Goal: Transaction & Acquisition: Subscribe to service/newsletter

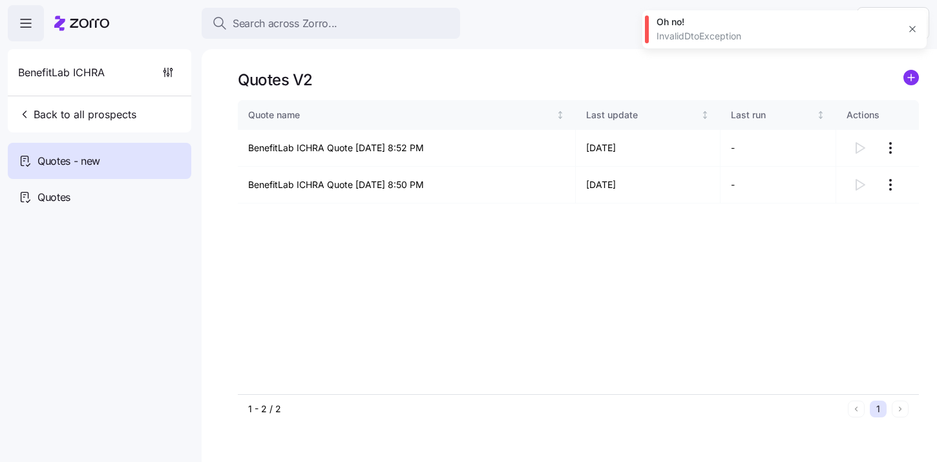
click at [908, 32] on icon "button" at bounding box center [912, 29] width 10 height 10
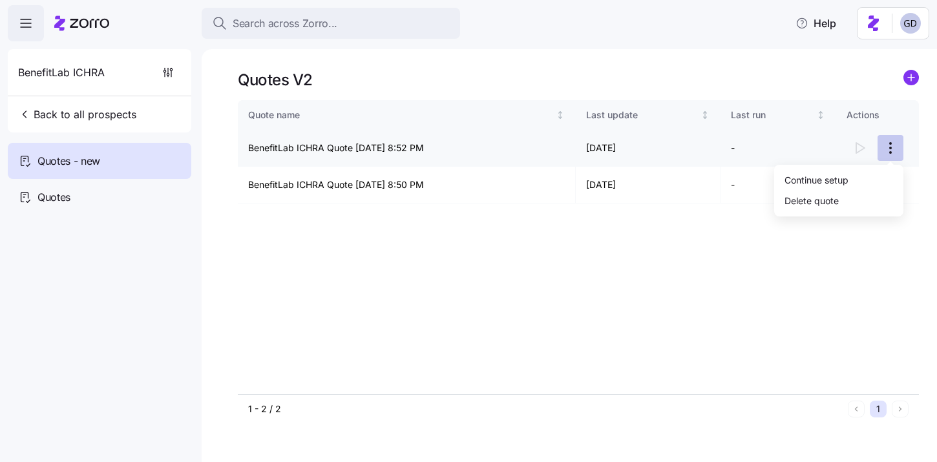
click at [888, 155] on html "Search across Zorro... Help BenefitLab ICHRA Back to all prospects Quotes - new…" at bounding box center [468, 227] width 937 height 454
click at [838, 182] on div "Continue setup" at bounding box center [816, 179] width 64 height 14
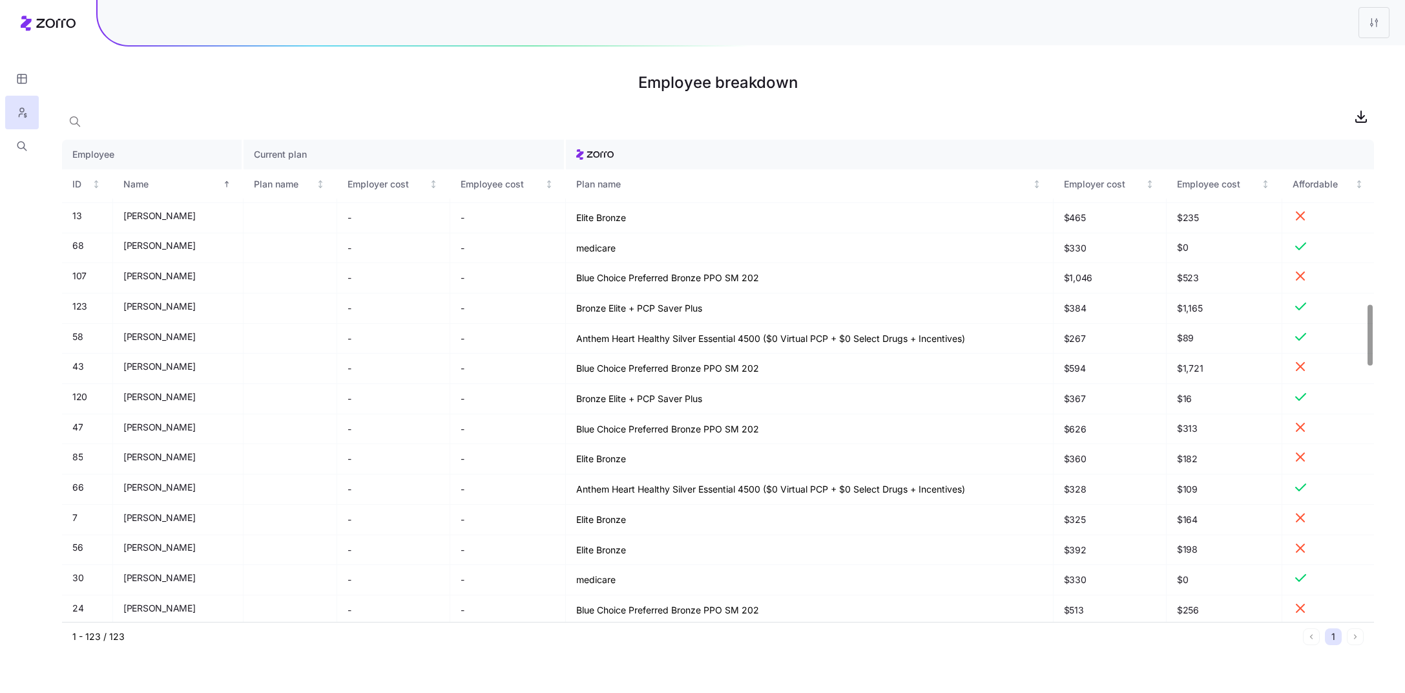
scroll to position [1388, 0]
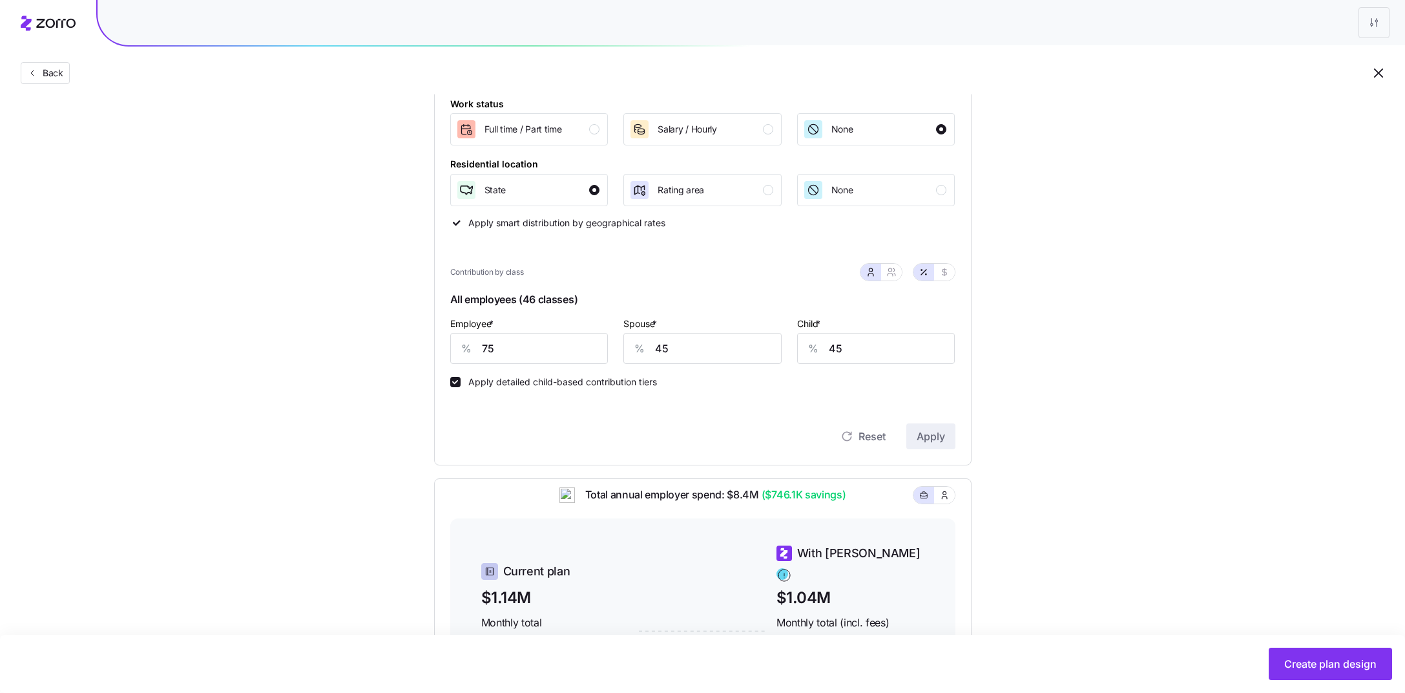
scroll to position [190, 0]
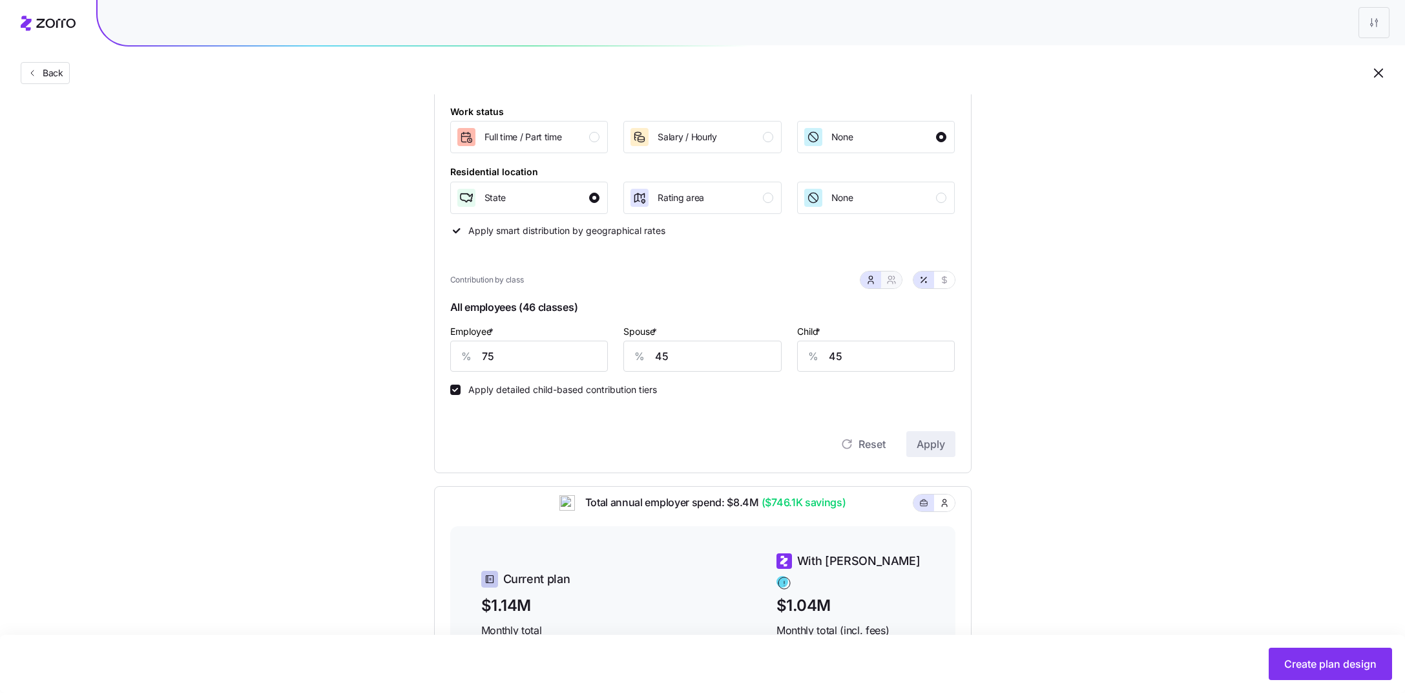
click at [895, 284] on icon "button" at bounding box center [891, 280] width 10 height 10
type input "60"
type input "62"
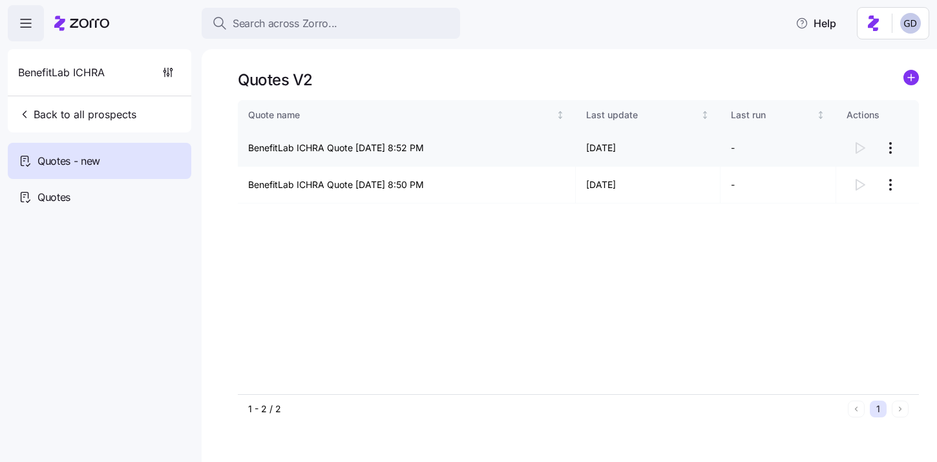
click at [895, 154] on html "Search across Zorro... Help BenefitLab ICHRA Back to all prospects Quotes - new…" at bounding box center [468, 227] width 937 height 454
click at [832, 179] on div "Continue setup" at bounding box center [816, 179] width 64 height 14
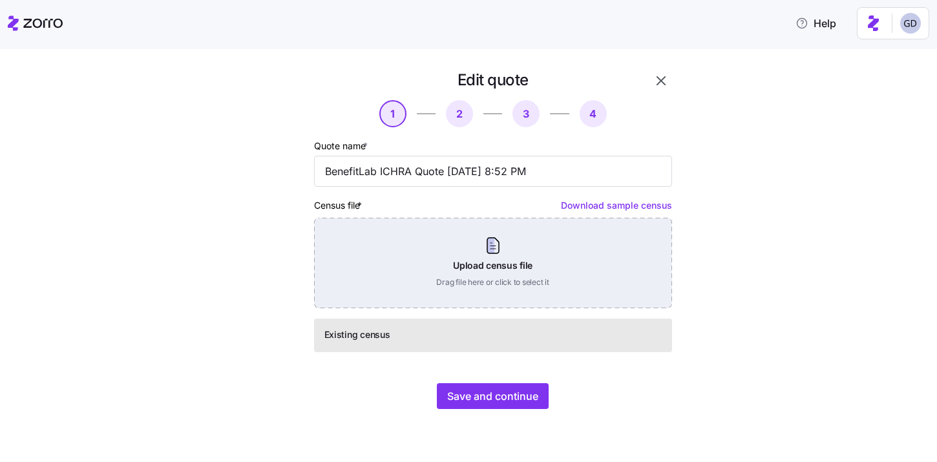
click at [566, 261] on div "Upload census file Drag file here or click to select it" at bounding box center [493, 263] width 358 height 90
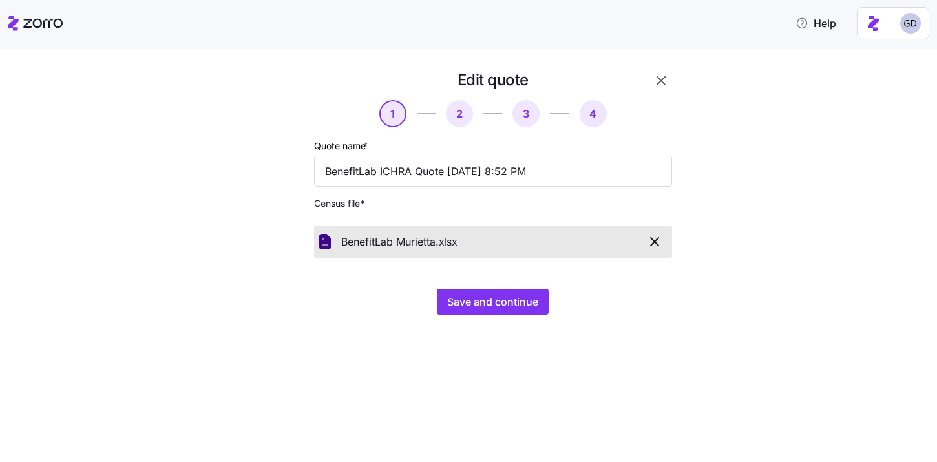
click at [658, 245] on icon "button" at bounding box center [655, 242] width 8 height 8
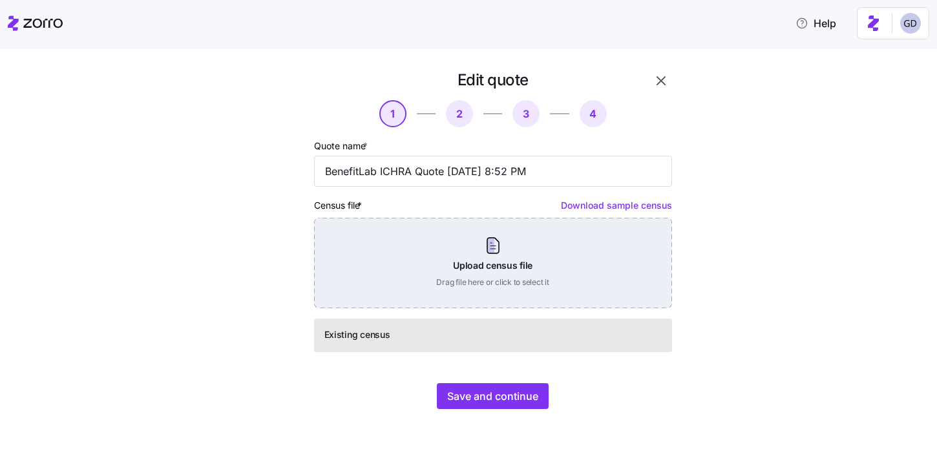
click at [481, 269] on div "Upload census file Drag file here or click to select it" at bounding box center [493, 263] width 358 height 90
click at [541, 284] on div "Upload census file Drag file here or click to select it" at bounding box center [493, 263] width 358 height 90
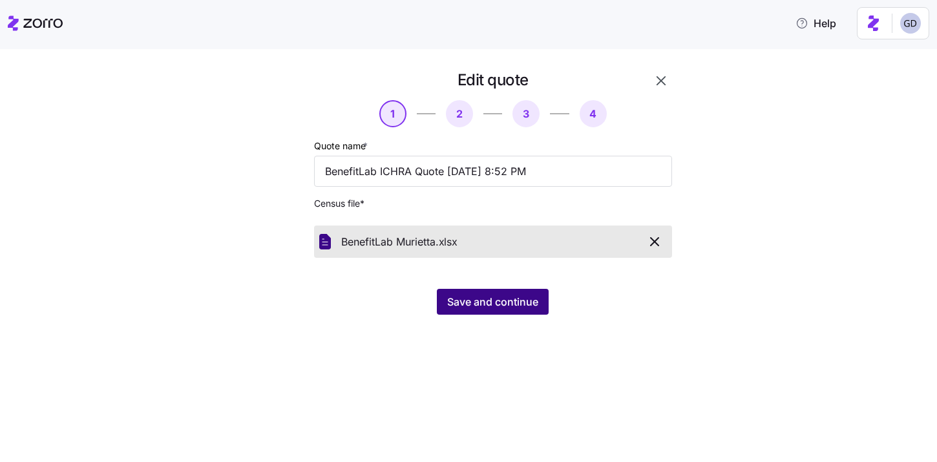
click at [483, 304] on span "Save and continue" at bounding box center [492, 302] width 91 height 16
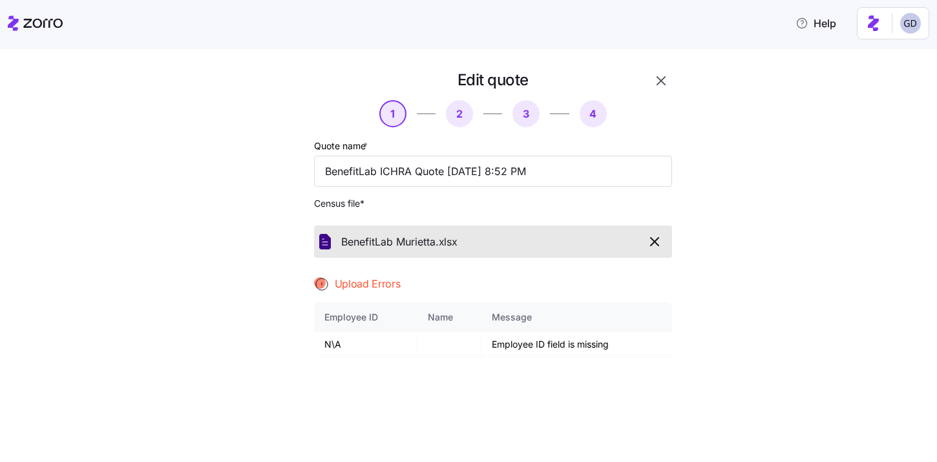
click at [656, 240] on icon "button" at bounding box center [655, 242] width 8 height 8
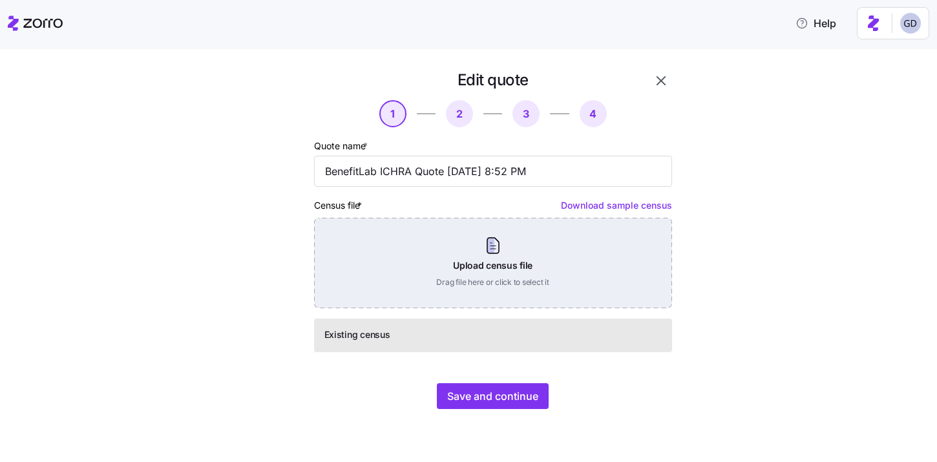
click at [510, 275] on div "Upload census file Drag file here or click to select it" at bounding box center [493, 263] width 358 height 90
click at [416, 255] on div "Upload census file Drag file here or click to select it" at bounding box center [493, 263] width 358 height 90
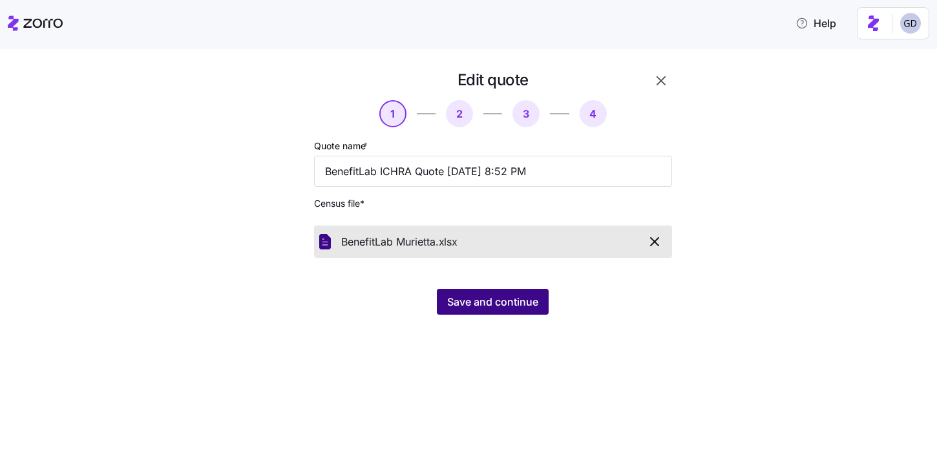
click at [510, 308] on span "Save and continue" at bounding box center [492, 302] width 91 height 16
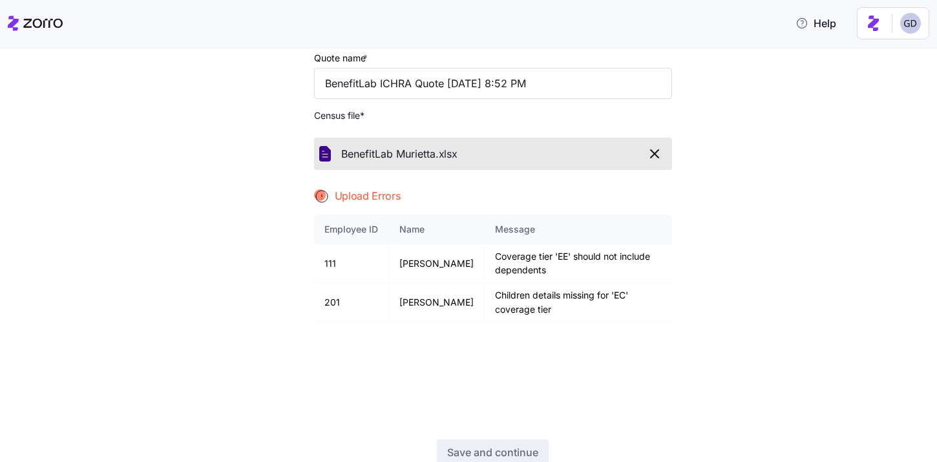
scroll to position [89, 0]
click at [671, 157] on div "BenefitLab Murietta. xlsx" at bounding box center [493, 153] width 358 height 32
click at [658, 156] on icon "button" at bounding box center [655, 153] width 16 height 16
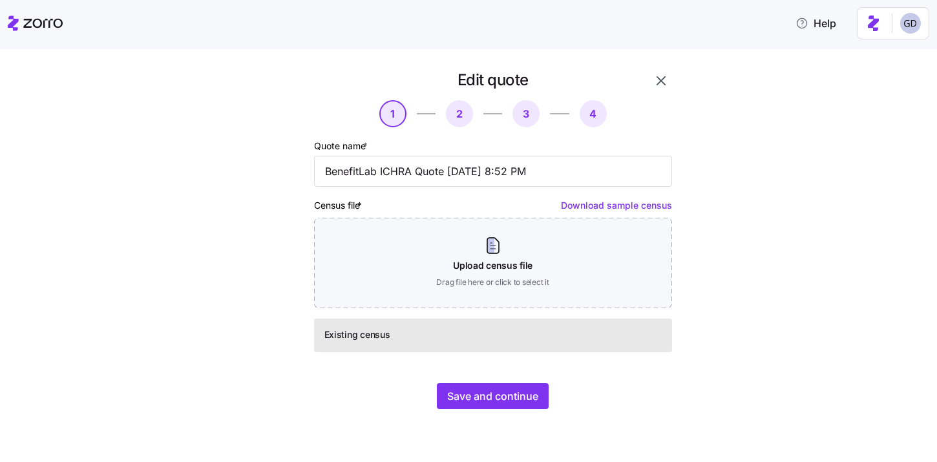
scroll to position [0, 0]
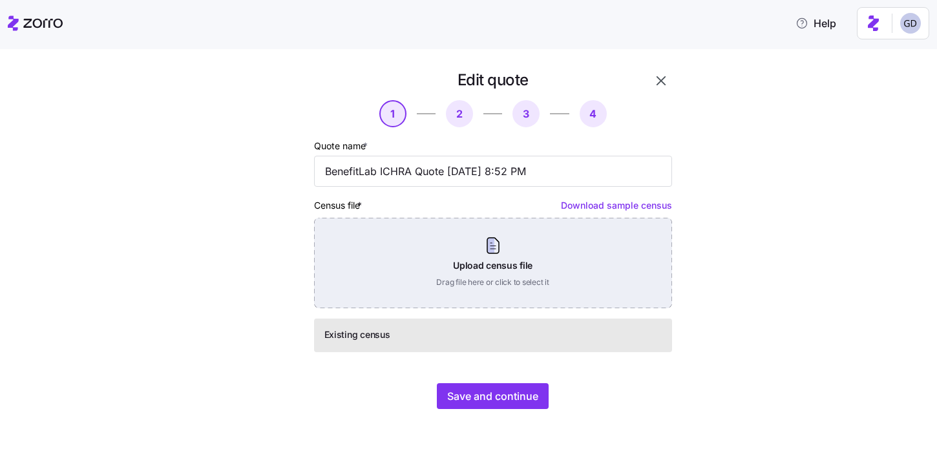
click at [455, 282] on div "Upload census file Drag file here or click to select it" at bounding box center [493, 263] width 358 height 90
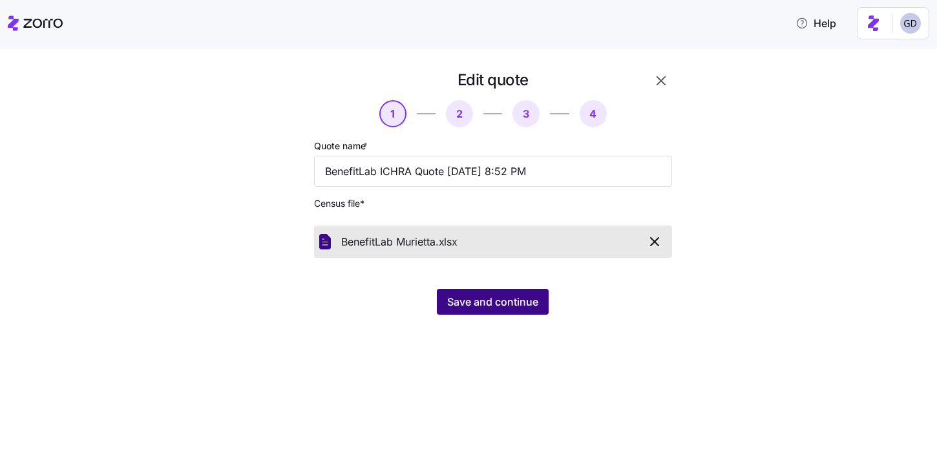
click at [500, 312] on button "Save and continue" at bounding box center [493, 302] width 112 height 26
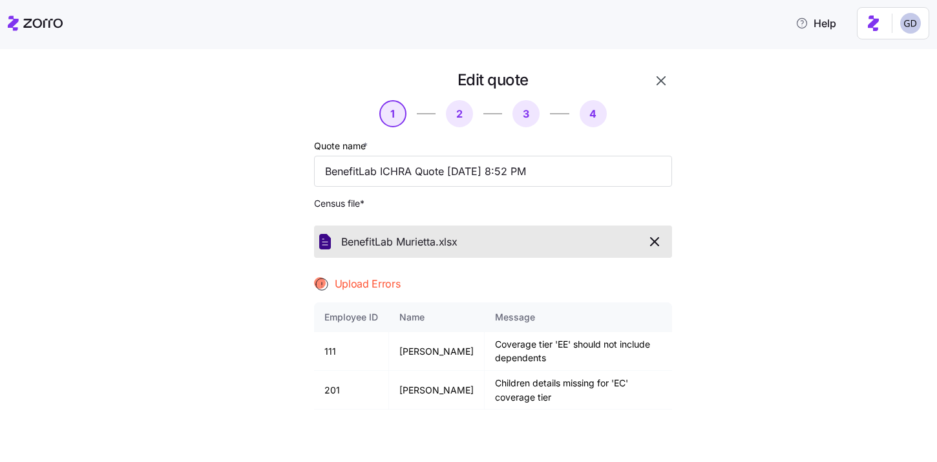
click at [654, 245] on icon "button" at bounding box center [655, 242] width 16 height 16
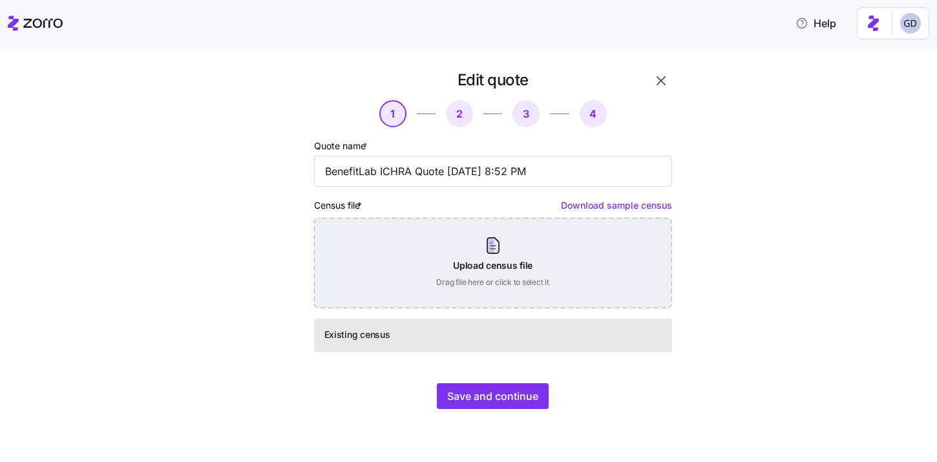
click at [503, 288] on div "Upload census file Drag file here or click to select it" at bounding box center [493, 263] width 358 height 90
click at [498, 277] on div "Upload census file Drag file here or click to select it" at bounding box center [493, 263] width 358 height 90
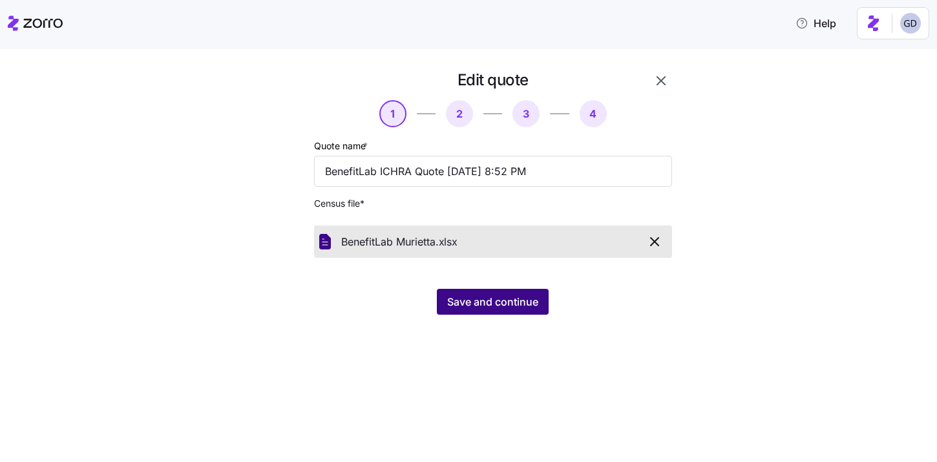
click at [485, 309] on span "Save and continue" at bounding box center [492, 302] width 91 height 16
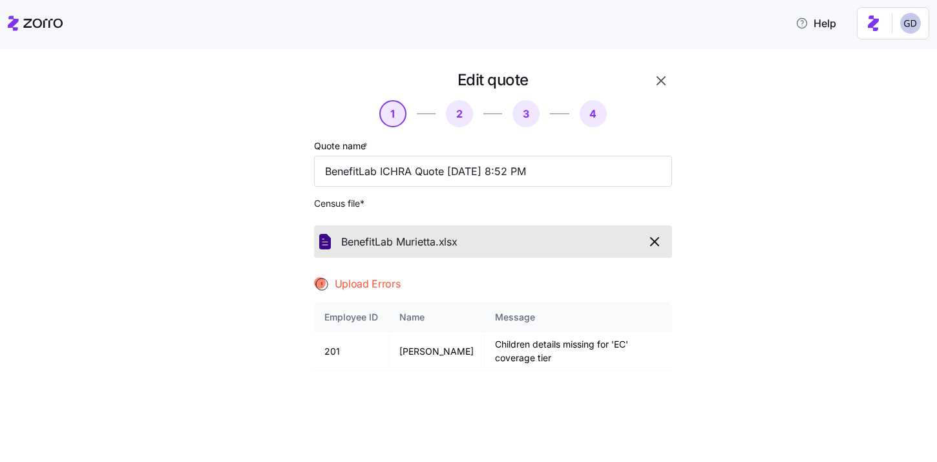
click at [654, 242] on icon "button" at bounding box center [655, 242] width 8 height 8
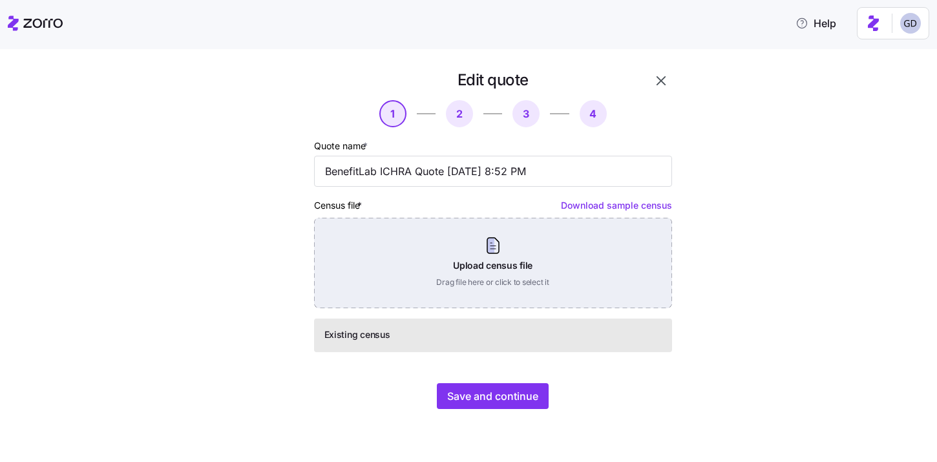
click at [468, 244] on div "Upload census file Drag file here or click to select it" at bounding box center [493, 263] width 358 height 90
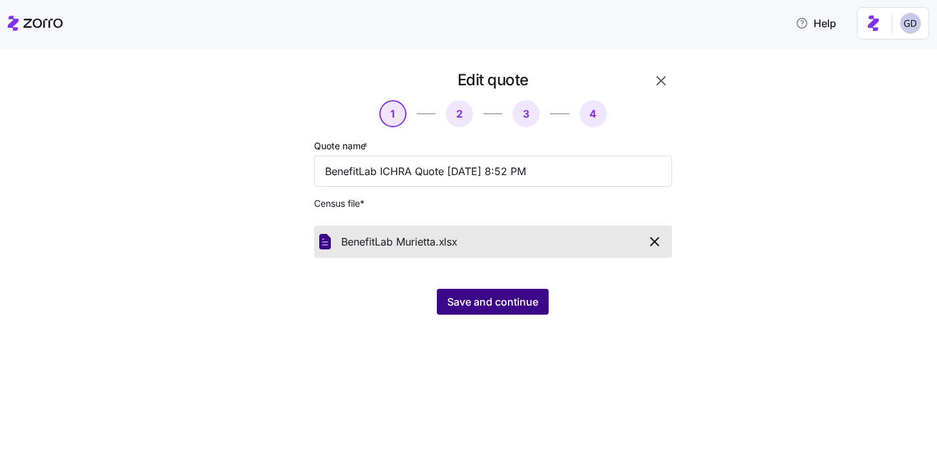
click at [496, 308] on span "Save and continue" at bounding box center [492, 302] width 91 height 16
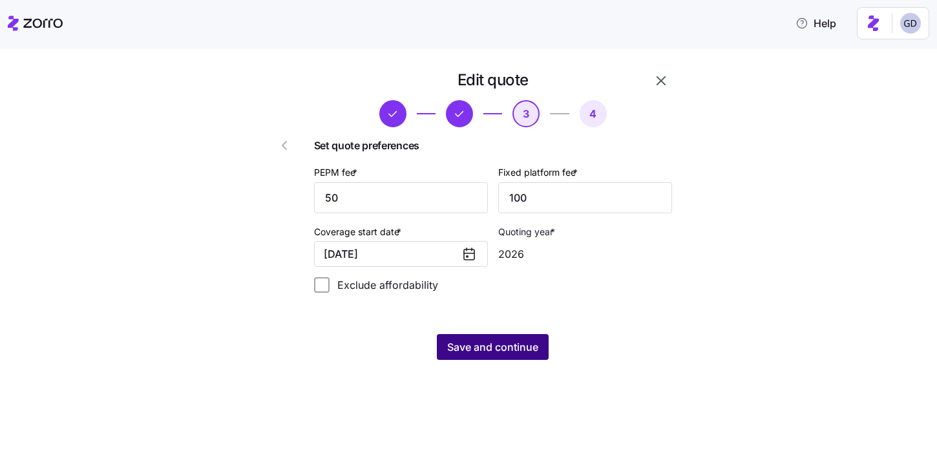
click at [505, 357] on button "Save and continue" at bounding box center [493, 347] width 112 height 26
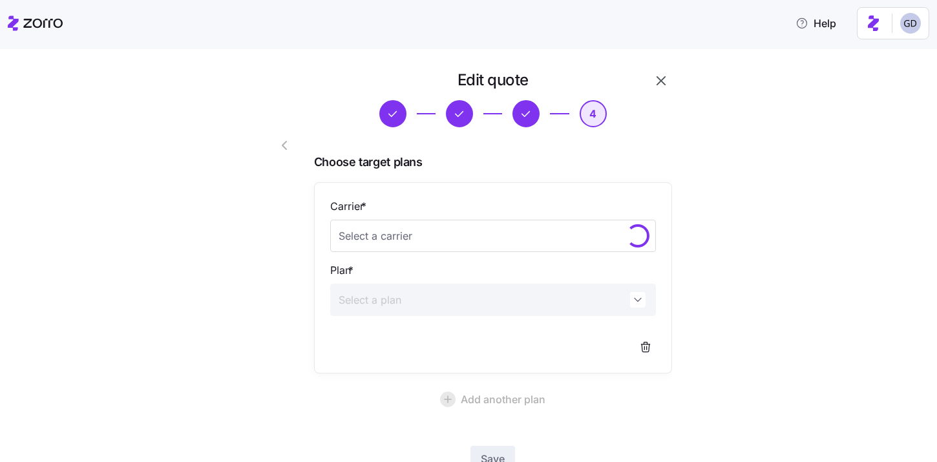
scroll to position [94, 0]
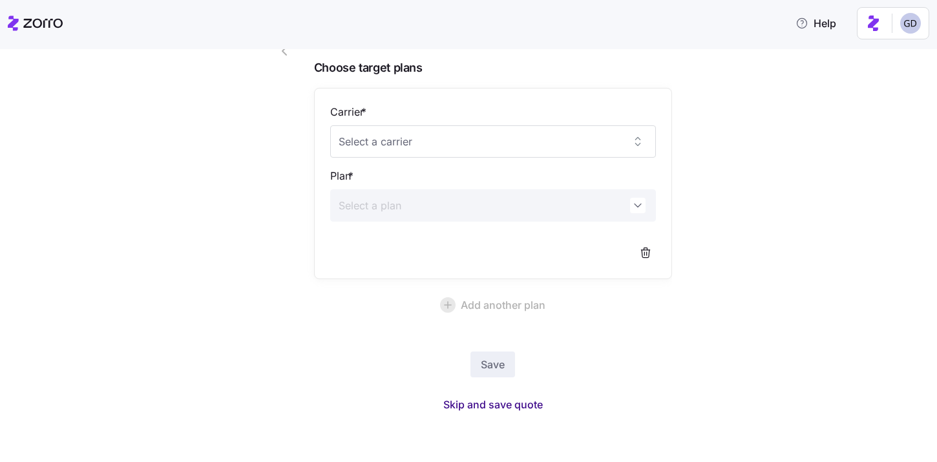
click at [531, 404] on span "Skip and save quote" at bounding box center [492, 405] width 99 height 16
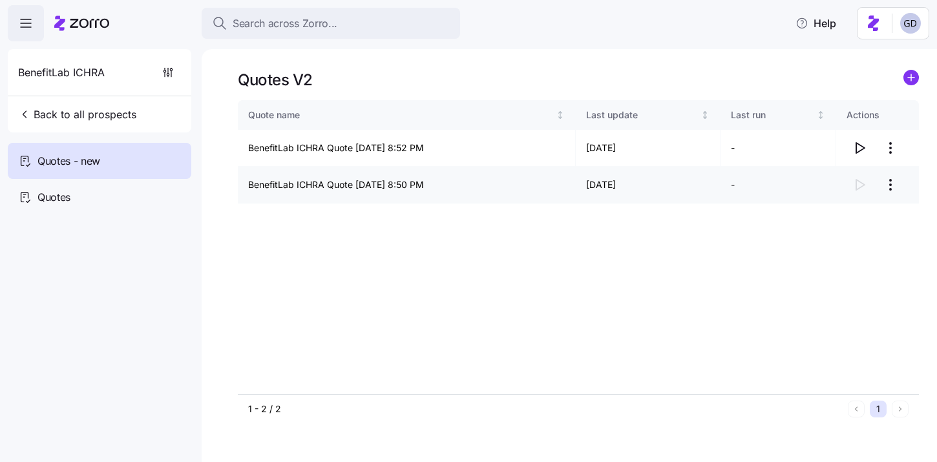
click at [888, 183] on html "Search across Zorro... Help BenefitLab ICHRA Back to all prospects Quotes - new…" at bounding box center [468, 227] width 937 height 454
click at [828, 240] on div "Delete quote" at bounding box center [811, 237] width 54 height 14
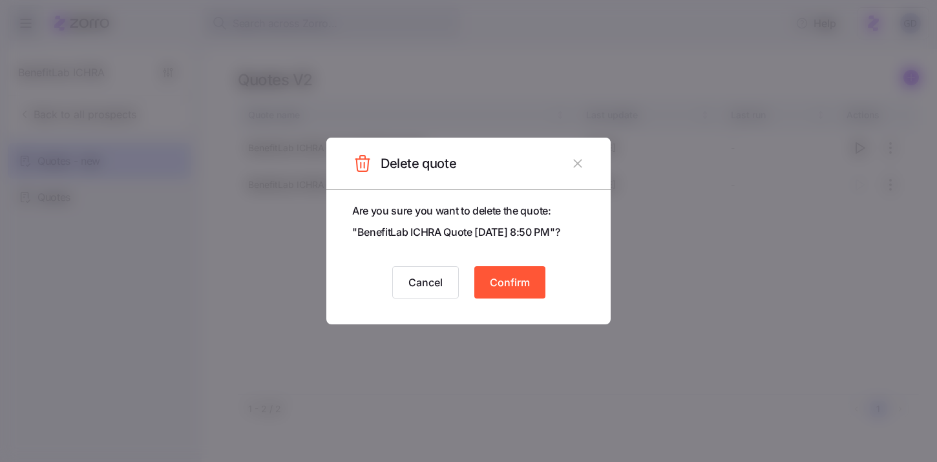
click at [499, 271] on button "Confirm" at bounding box center [509, 282] width 71 height 32
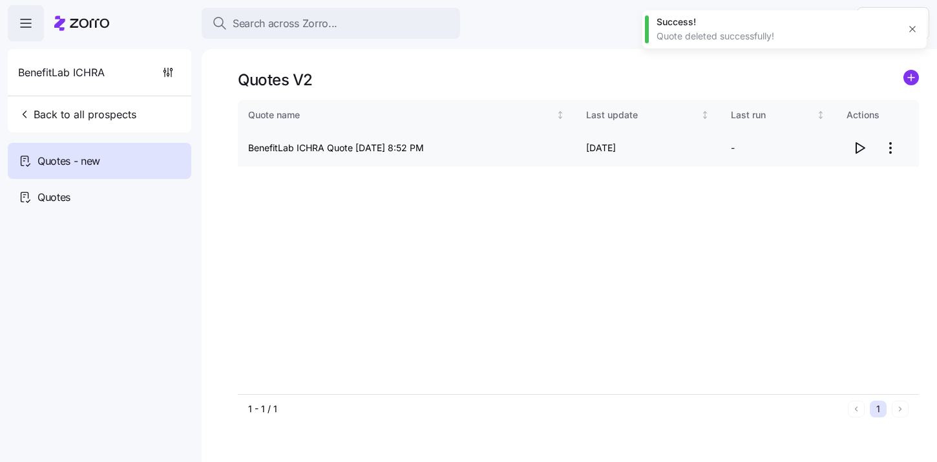
click at [859, 149] on icon "button" at bounding box center [859, 148] width 16 height 16
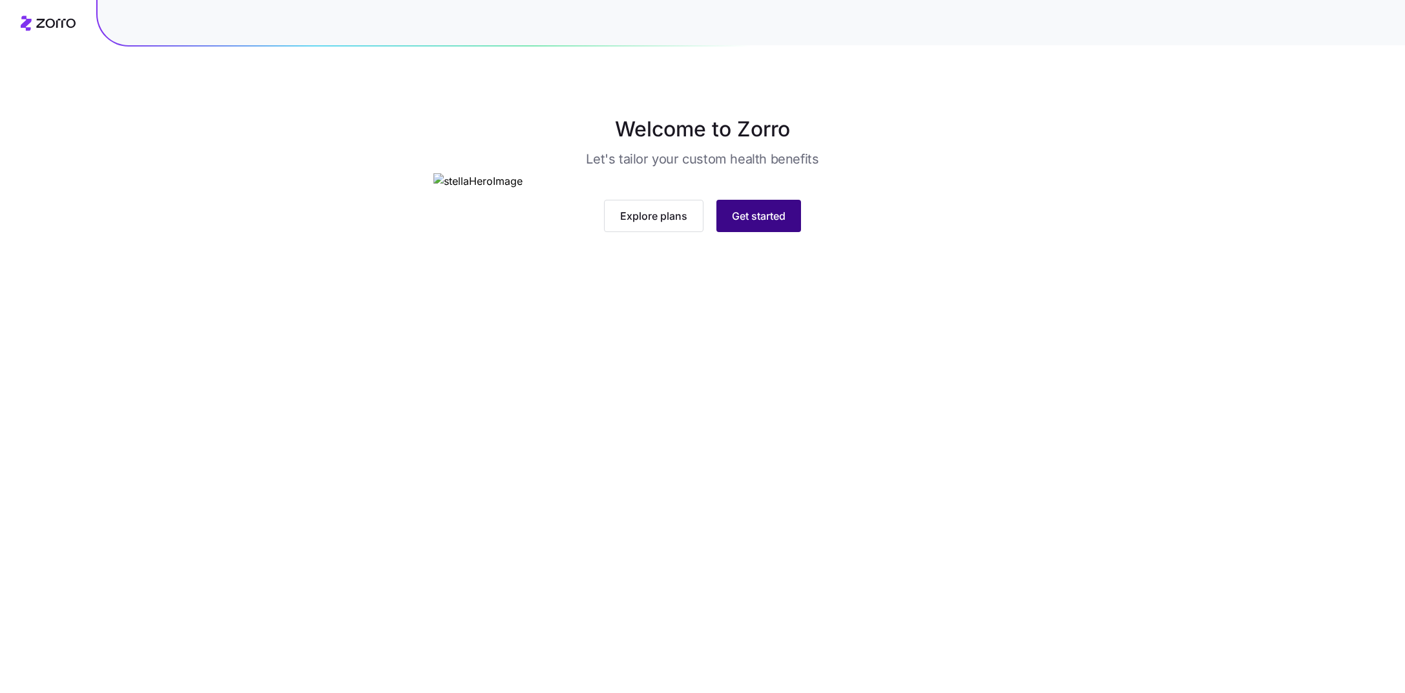
click at [754, 224] on span "Get started" at bounding box center [759, 216] width 54 height 16
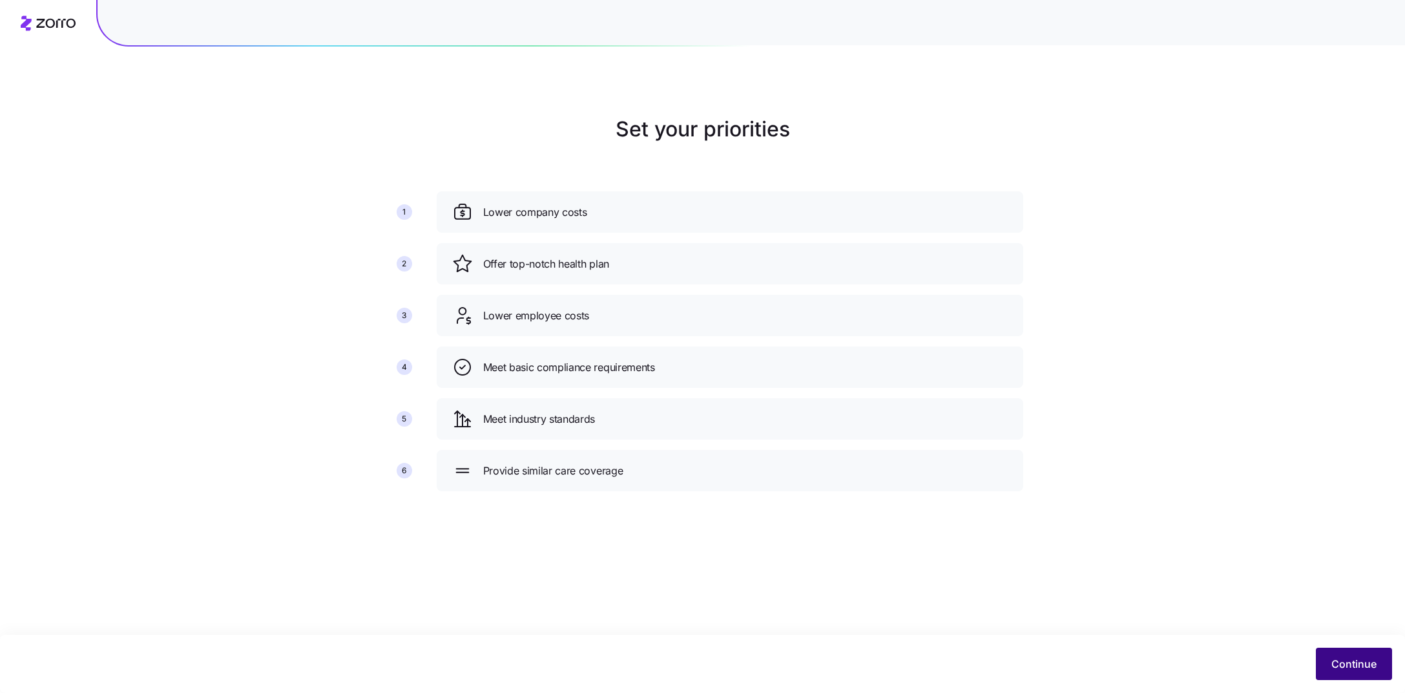
click at [1342, 659] on span "Continue" at bounding box center [1353, 664] width 45 height 16
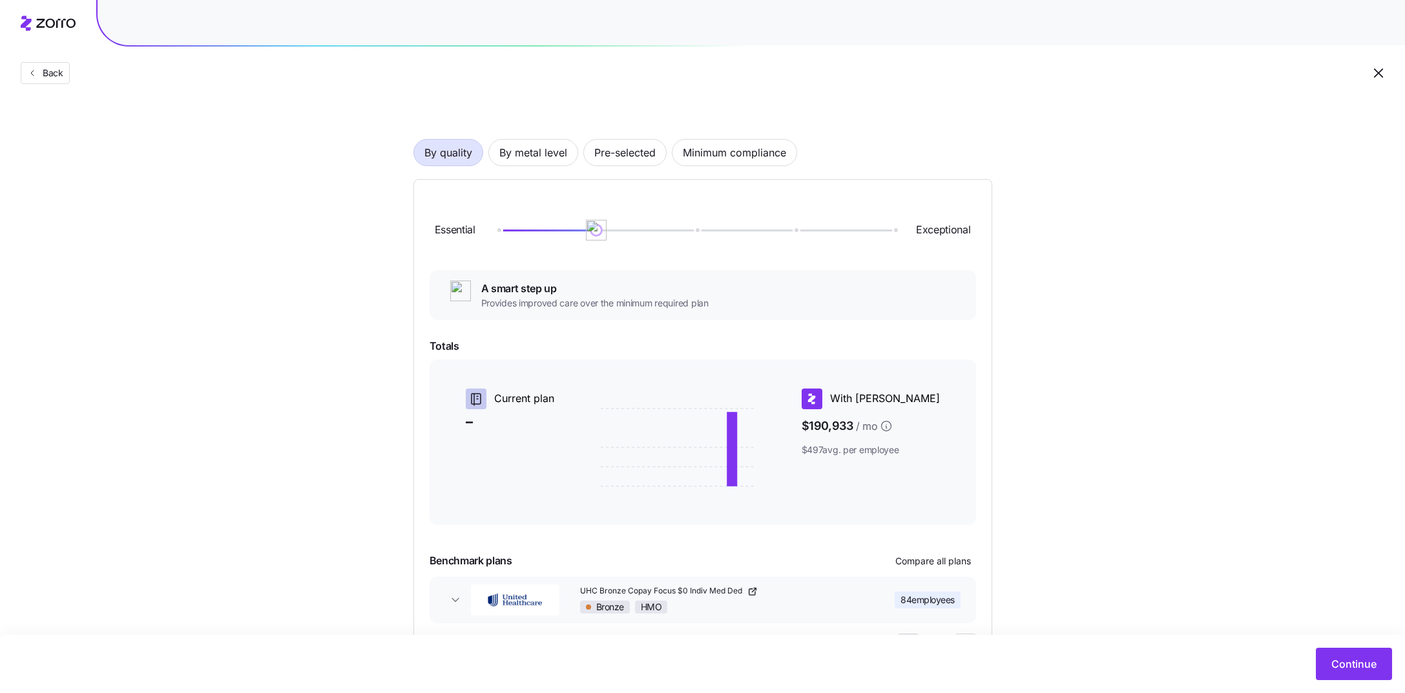
scroll to position [68, 0]
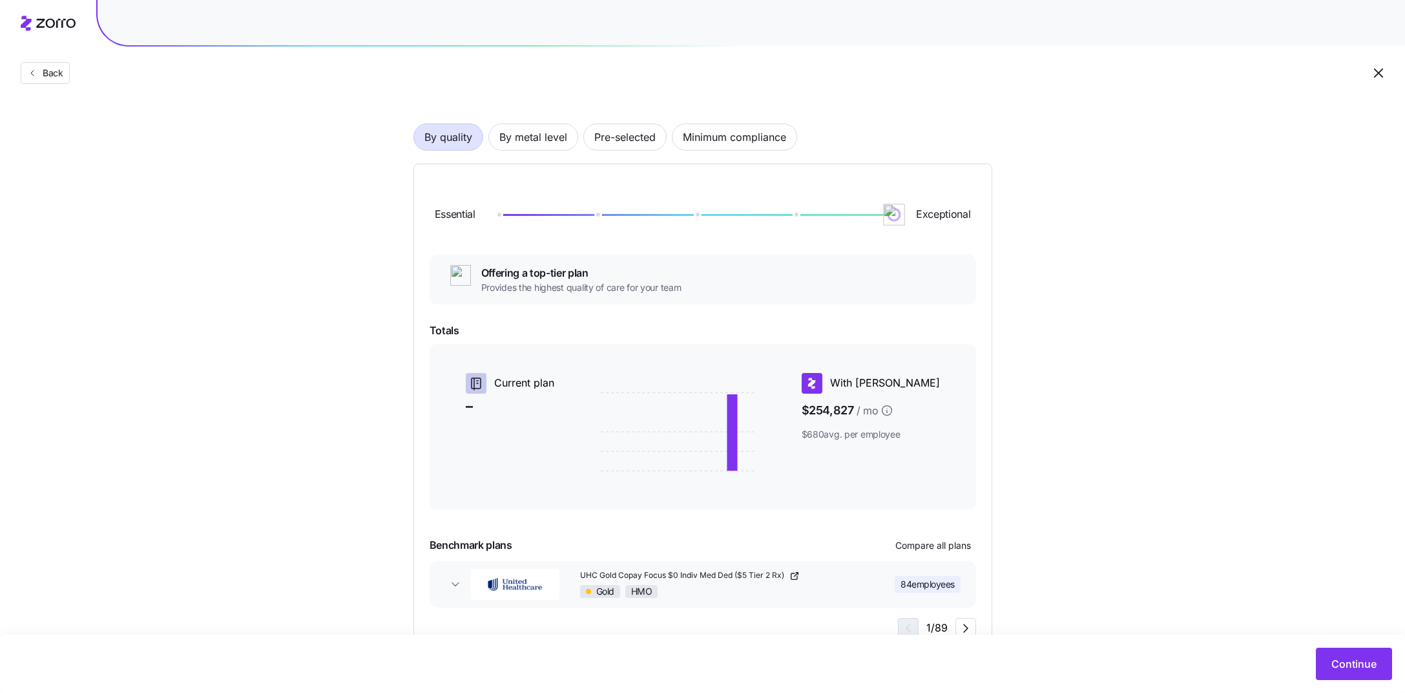
drag, startPoint x: 601, startPoint y: 218, endPoint x: 971, endPoint y: 219, distance: 369.5
click at [971, 219] on div "Essential Exceptional" at bounding box center [703, 215] width 547 height 70
drag, startPoint x: 899, startPoint y: 217, endPoint x: 587, endPoint y: 217, distance: 311.4
click at [883, 217] on img at bounding box center [894, 215] width 22 height 22
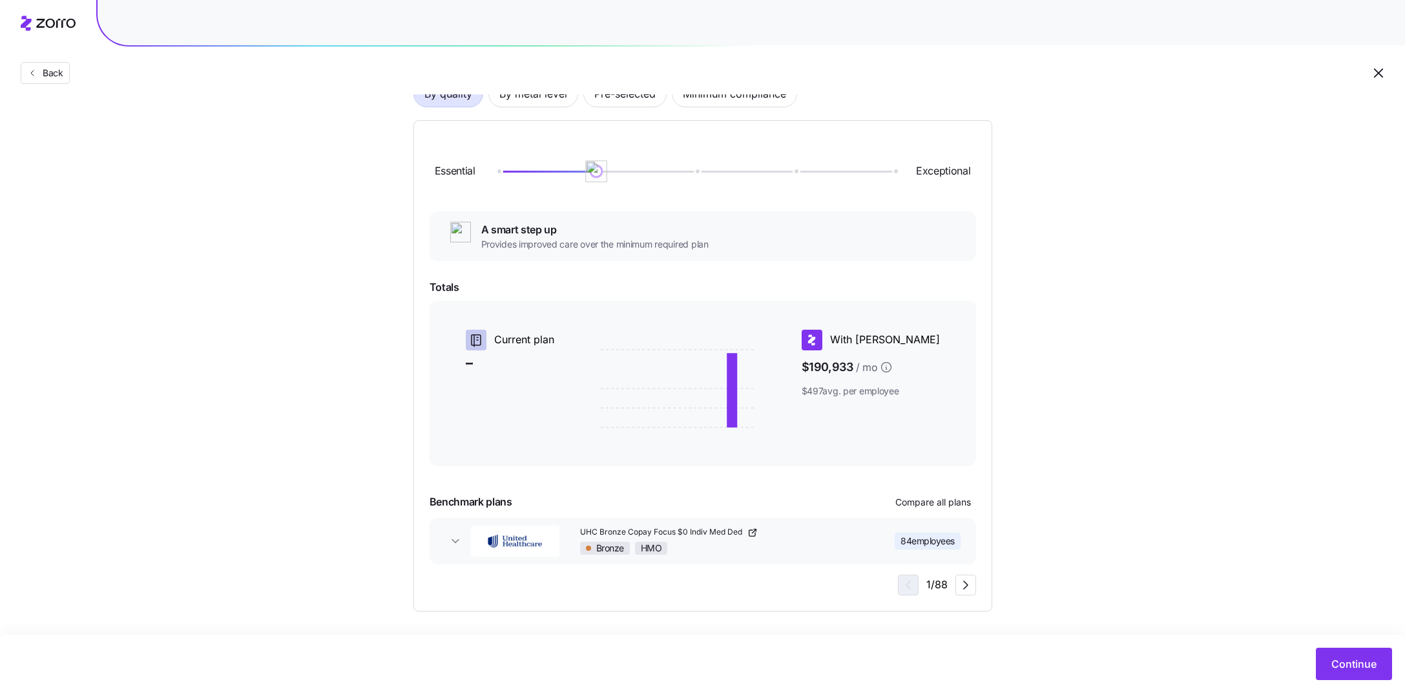
drag, startPoint x: 596, startPoint y: 170, endPoint x: 682, endPoint y: 170, distance: 85.9
click at [682, 171] on div at bounding box center [695, 172] width 397 height 2
drag, startPoint x: 699, startPoint y: 173, endPoint x: 800, endPoint y: 173, distance: 100.8
click at [707, 173] on img at bounding box center [696, 171] width 22 height 22
drag, startPoint x: 746, startPoint y: 173, endPoint x: 691, endPoint y: 172, distance: 54.3
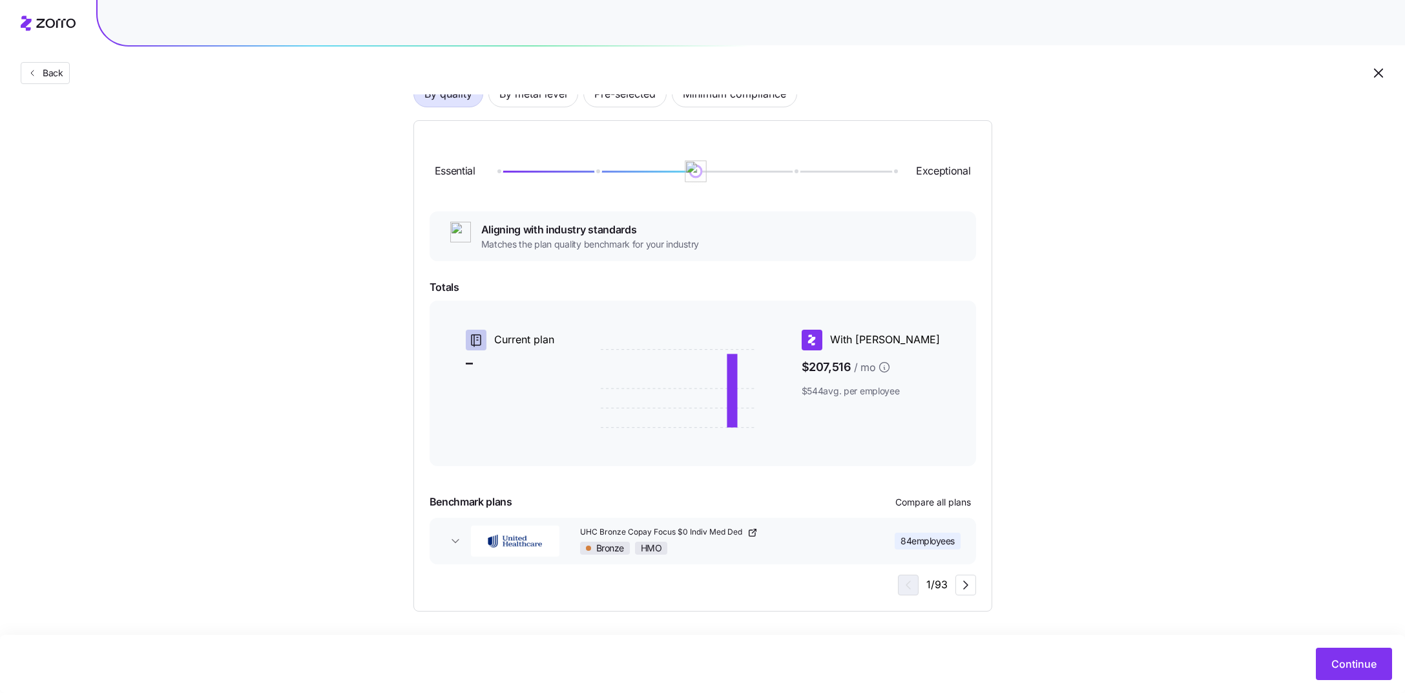
click at [691, 172] on img at bounding box center [696, 171] width 22 height 22
click at [843, 545] on div "Bronze HMO" at bounding box center [721, 547] width 282 height 13
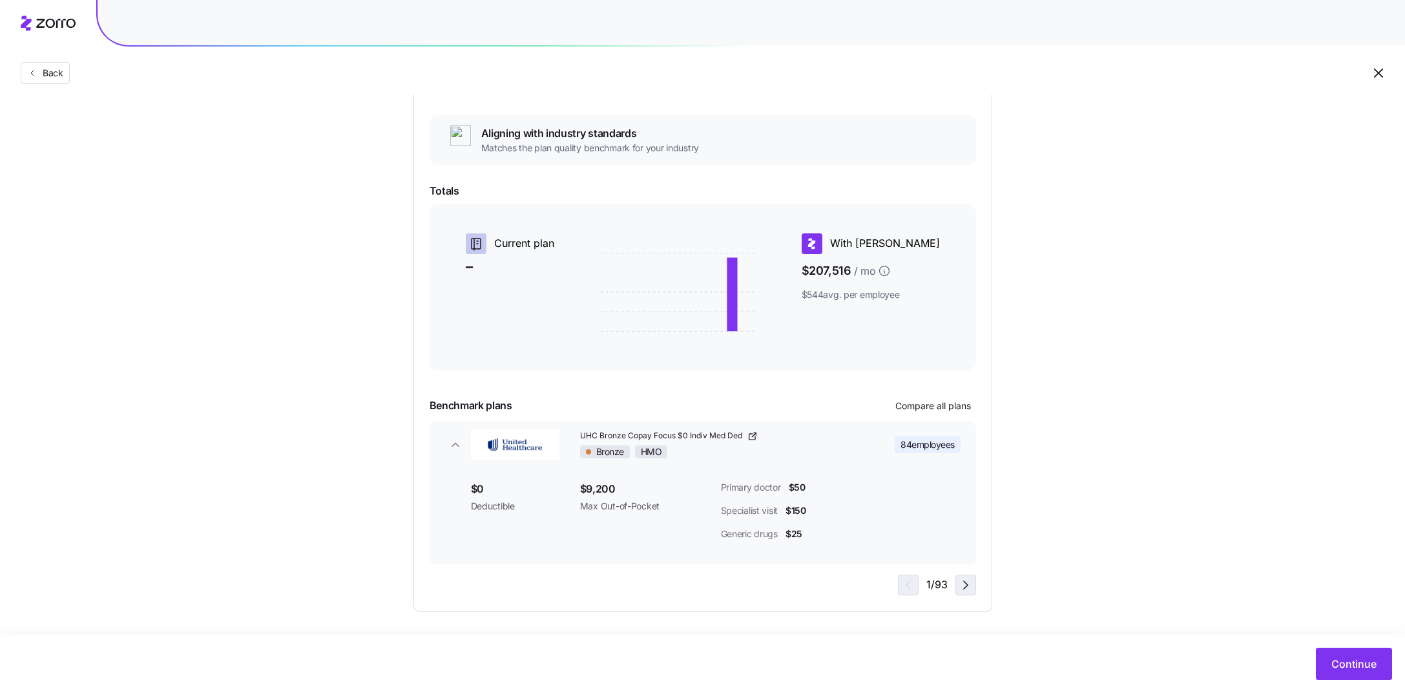
click at [965, 587] on icon "button" at bounding box center [966, 585] width 16 height 16
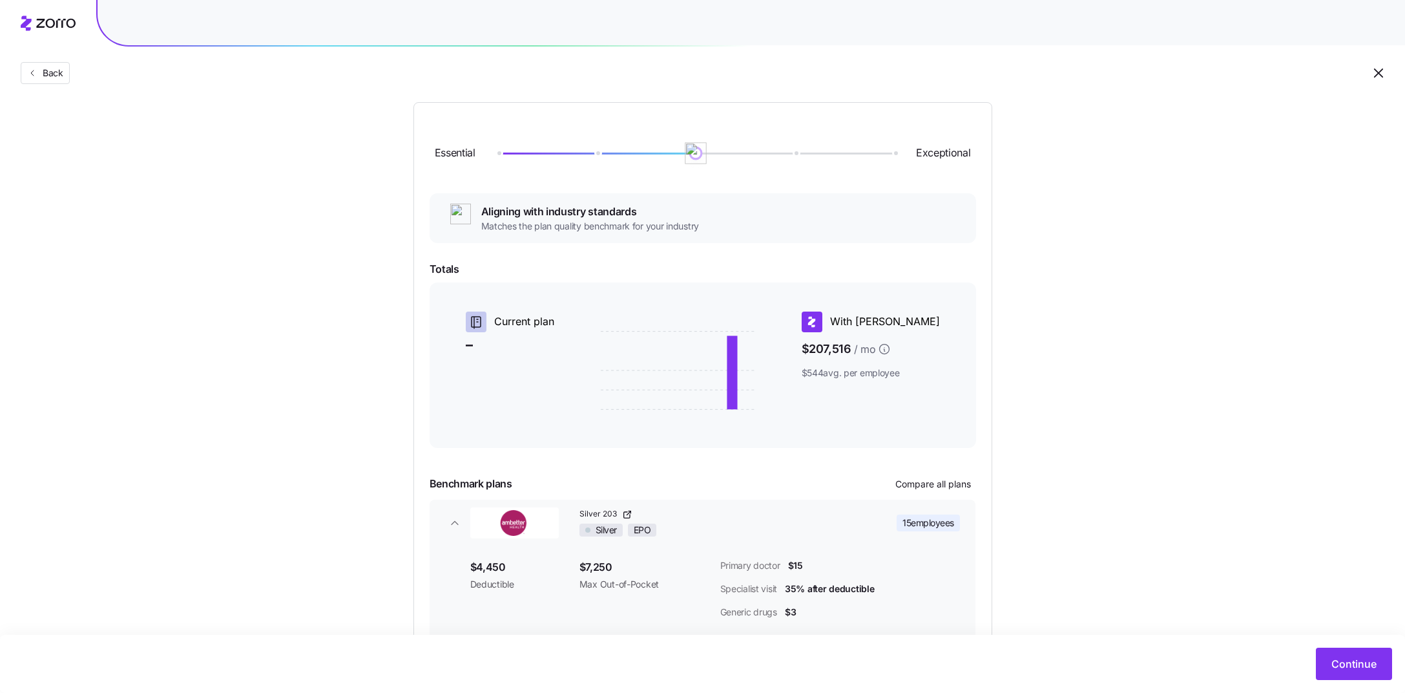
drag, startPoint x: 690, startPoint y: 155, endPoint x: 609, endPoint y: 155, distance: 80.8
click at [609, 155] on div at bounding box center [695, 153] width 397 height 8
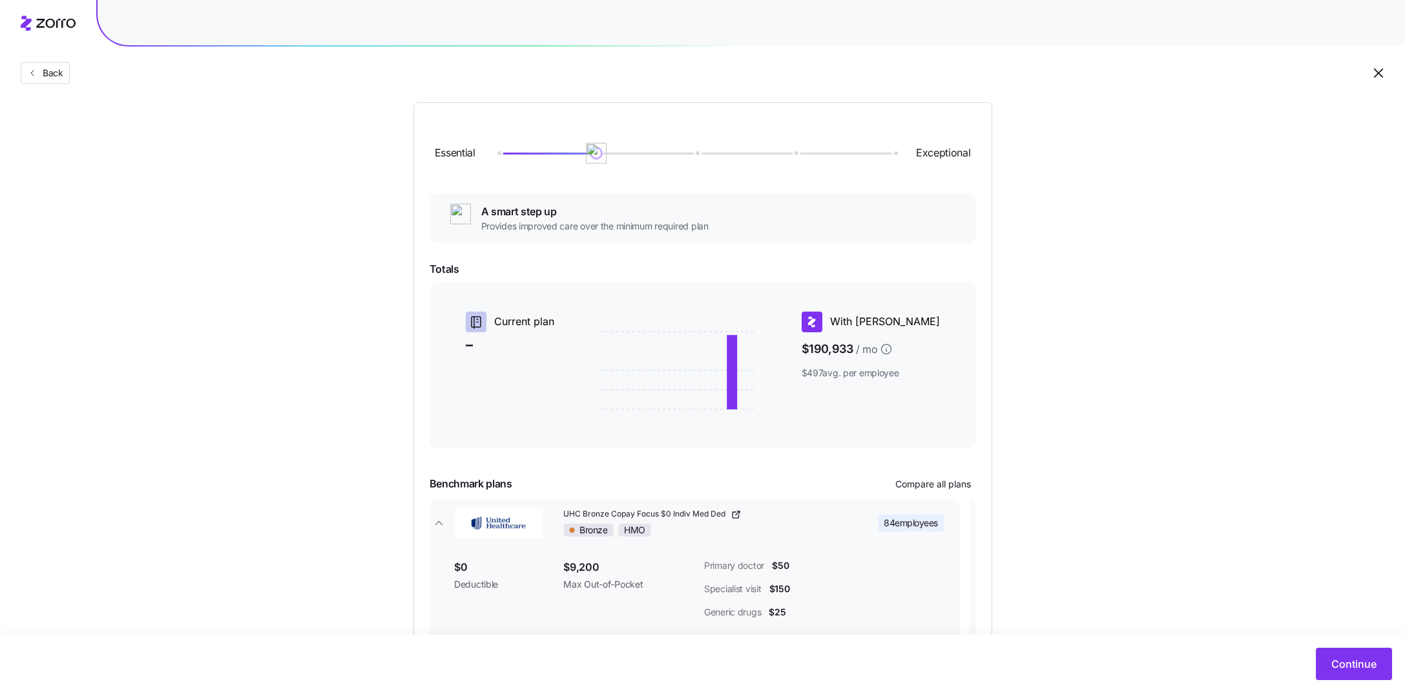
scroll to position [207, 0]
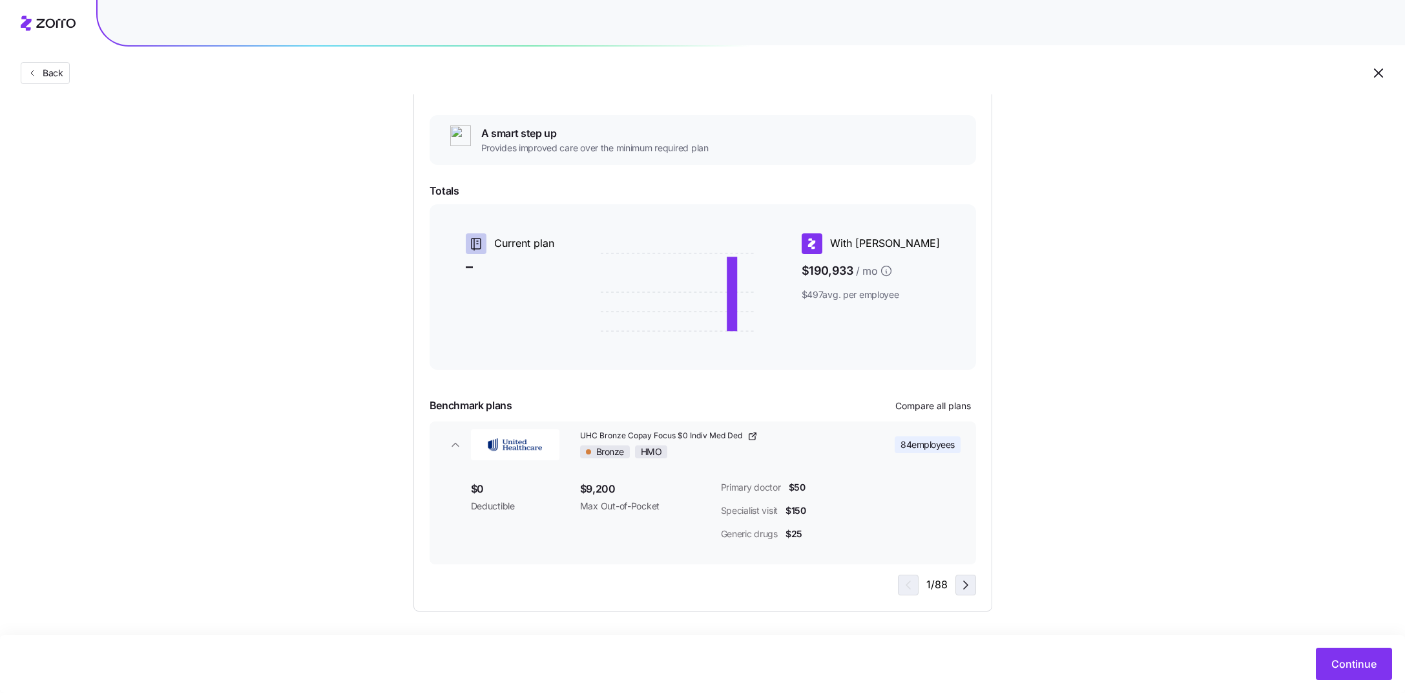
click at [961, 585] on icon "button" at bounding box center [966, 585] width 16 height 16
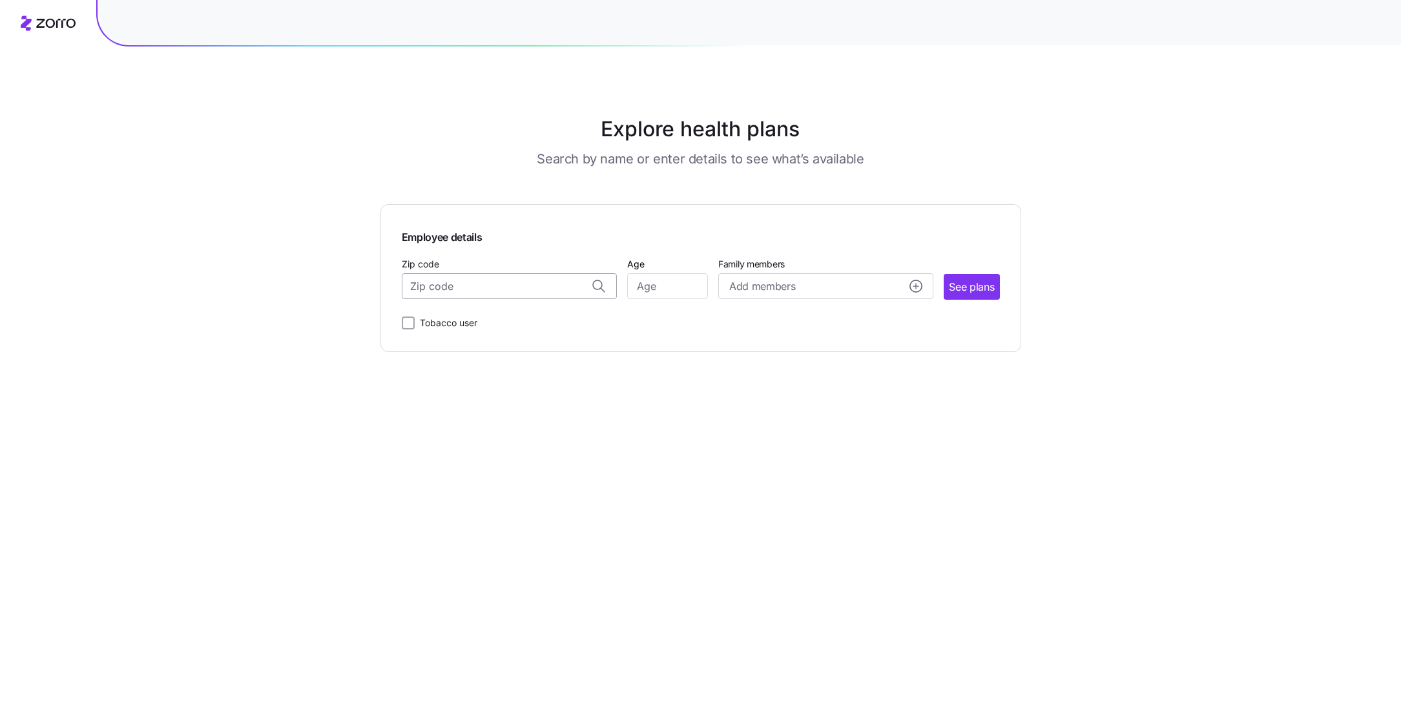
click at [466, 292] on input "Zip code" at bounding box center [509, 286] width 215 height 26
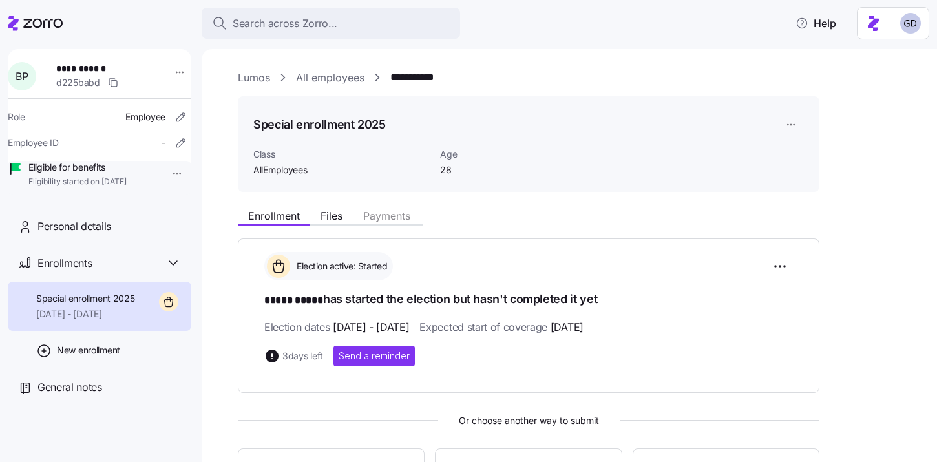
click at [260, 77] on link "Lumos" at bounding box center [254, 78] width 32 height 16
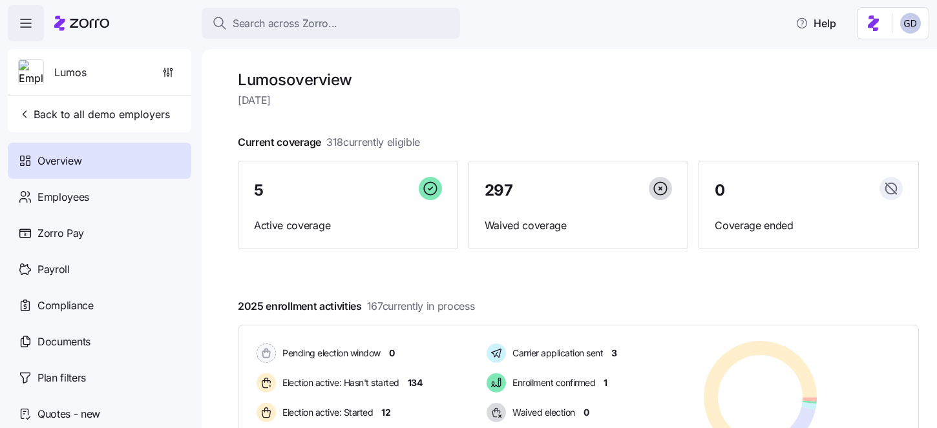
click at [625, 43] on main "Lumos overview Thursday, September 11 Current coverage 318 currently eligible 5…" at bounding box center [468, 210] width 937 height 421
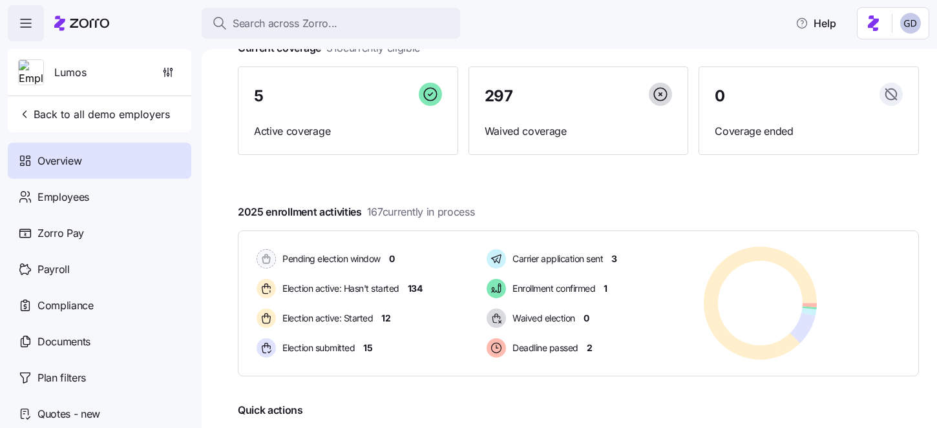
scroll to position [98, 0]
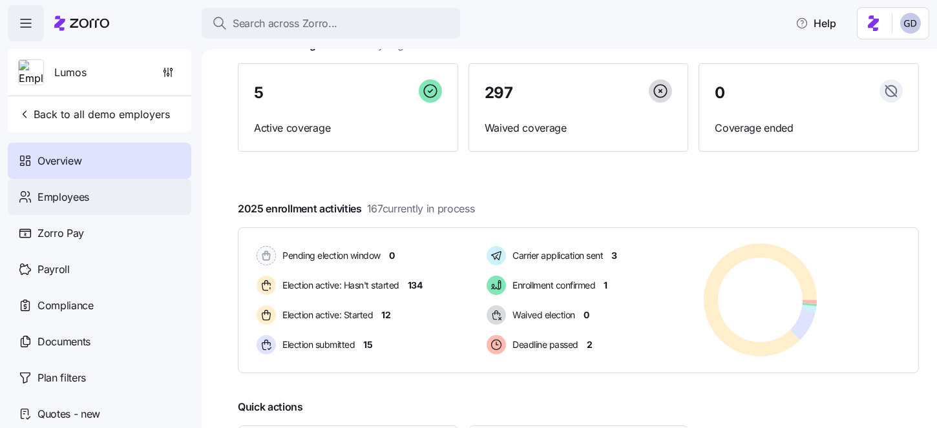
click at [76, 193] on span "Employees" at bounding box center [63, 197] width 52 height 16
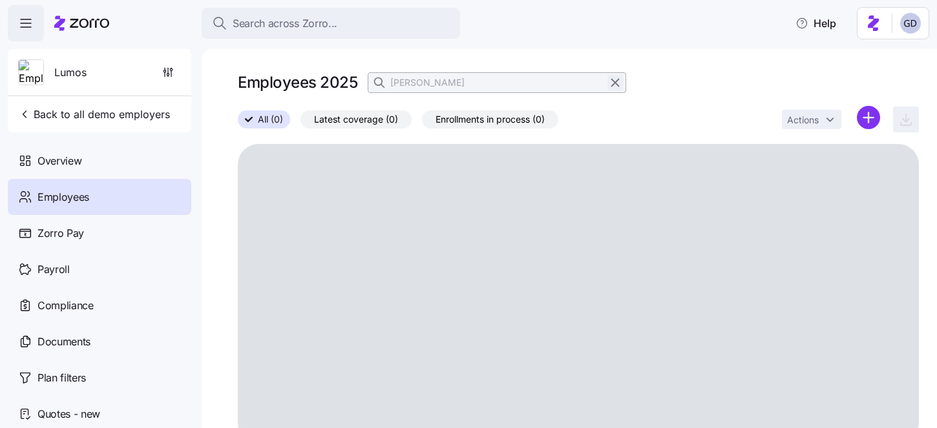
click at [612, 77] on icon "button" at bounding box center [615, 83] width 14 height 16
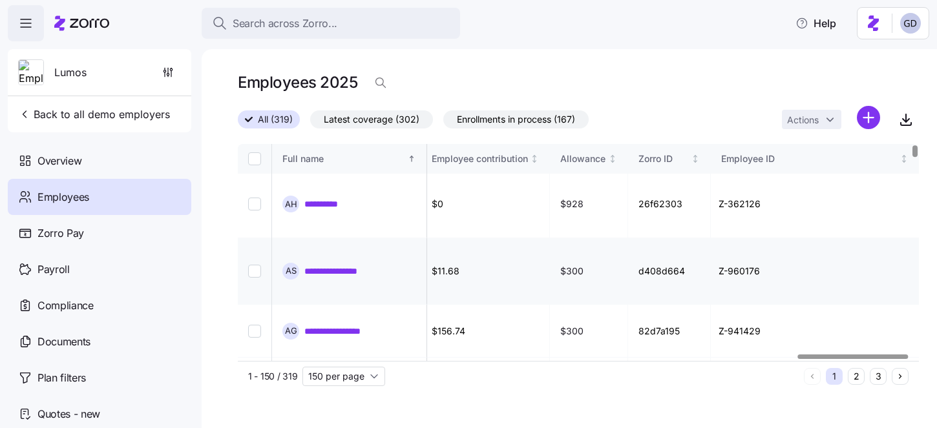
scroll to position [3, 3457]
click at [379, 85] on icon "button" at bounding box center [380, 82] width 13 height 13
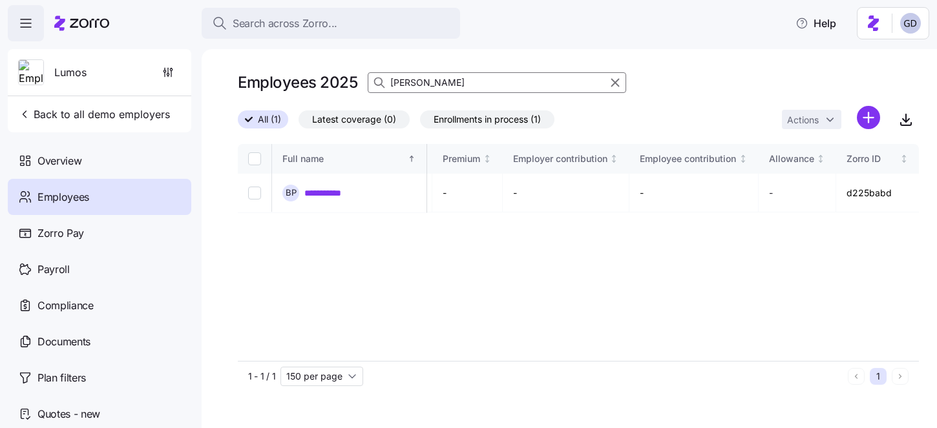
scroll to position [0, 3037]
type input "[PERSON_NAME]"
click at [337, 191] on link "**********" at bounding box center [330, 192] width 52 height 13
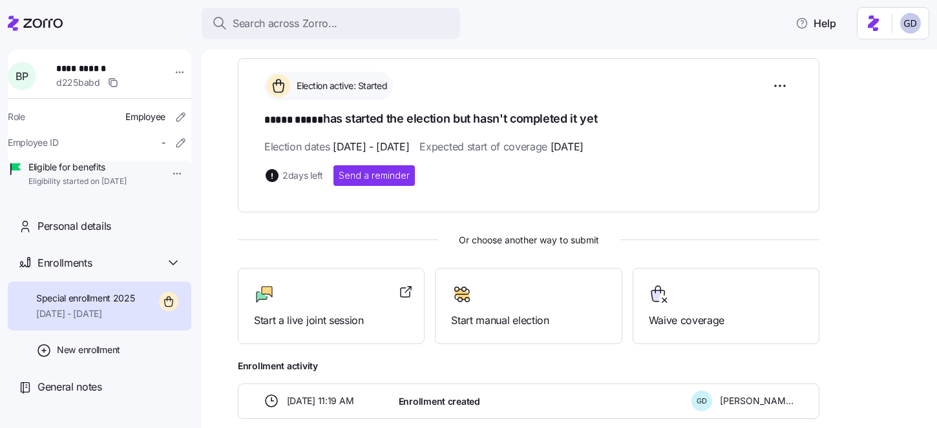
scroll to position [183, 0]
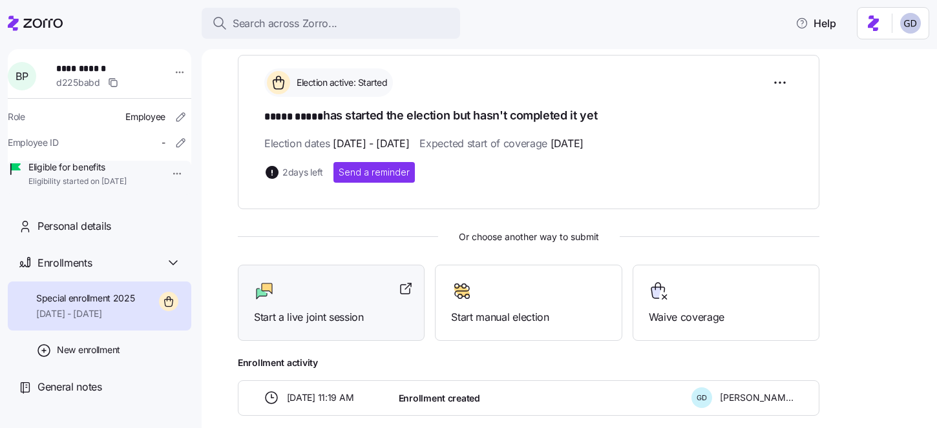
click at [348, 326] on div "Start a live joint session" at bounding box center [331, 303] width 187 height 77
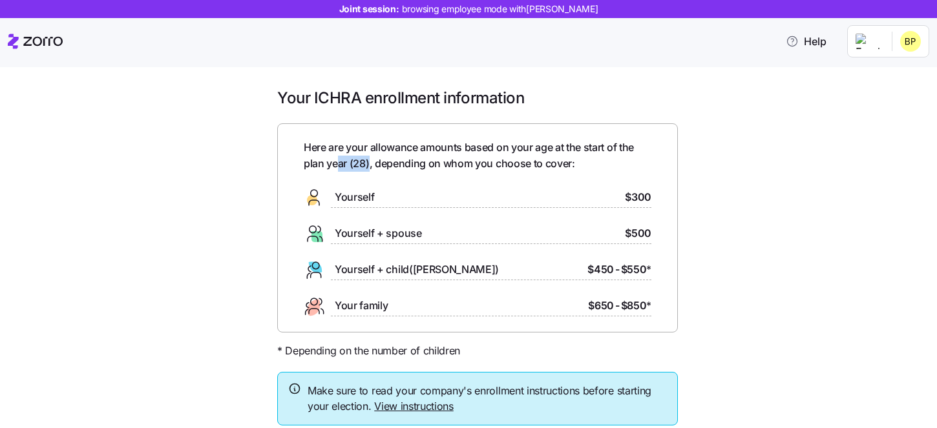
drag, startPoint x: 370, startPoint y: 162, endPoint x: 339, endPoint y: 162, distance: 30.4
click at [339, 162] on span "Here are your allowance amounts based on your age at the start of the plan year…" at bounding box center [478, 156] width 348 height 32
click at [379, 173] on div "Here are your allowance amounts based on your age at the start of the plan year…" at bounding box center [478, 228] width 348 height 177
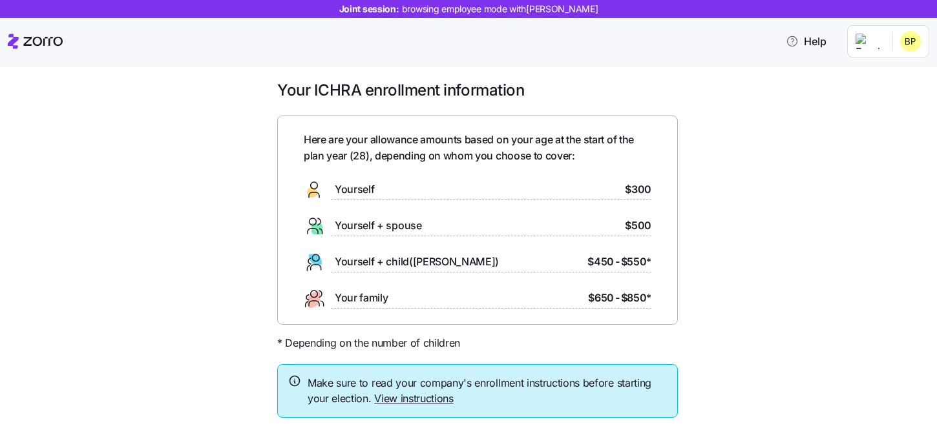
scroll to position [65, 0]
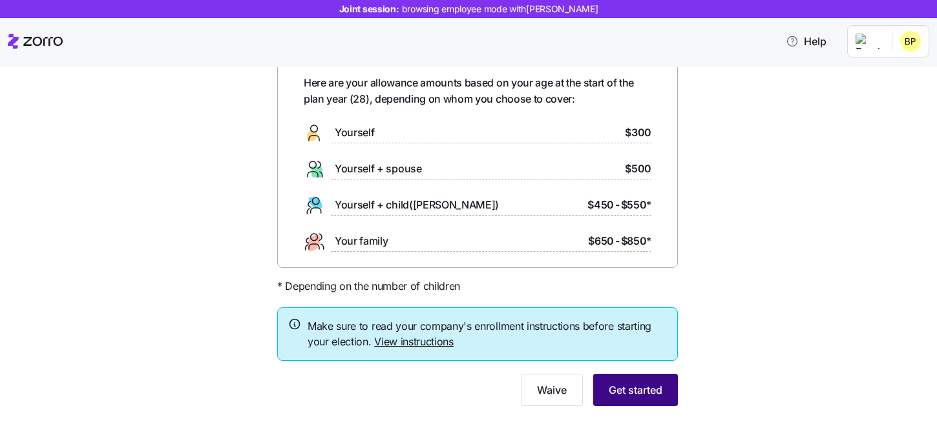
click at [644, 391] on span "Get started" at bounding box center [636, 390] width 54 height 16
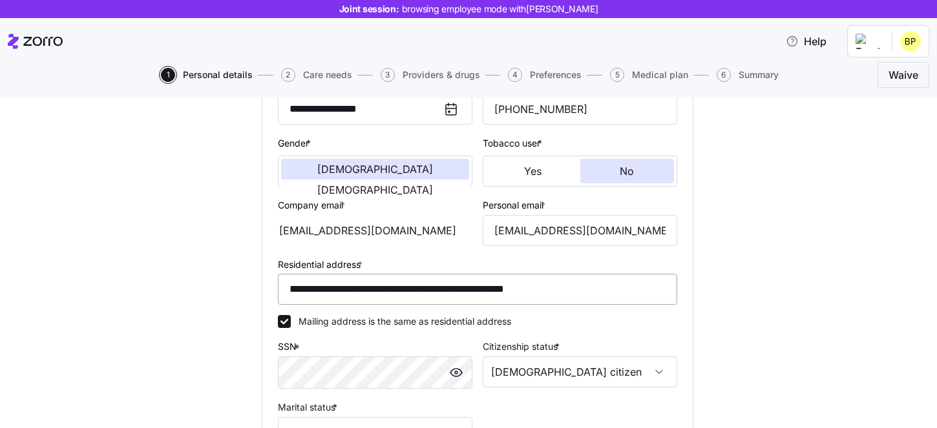
scroll to position [222, 0]
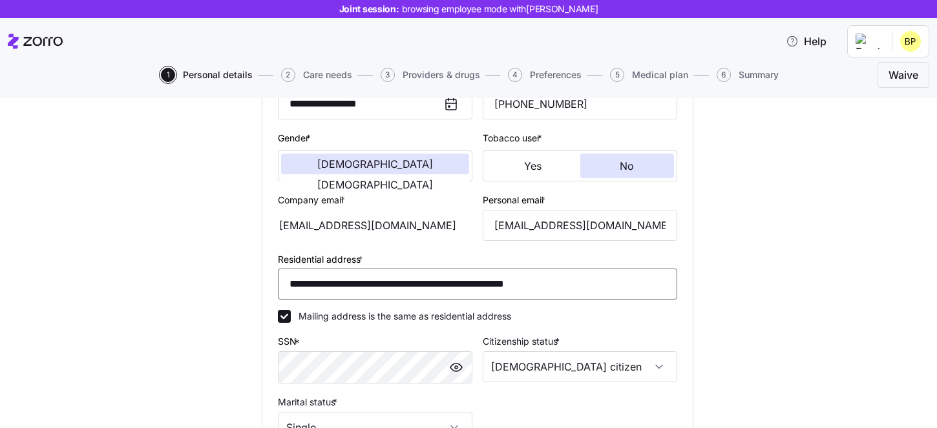
click at [620, 291] on input "**********" at bounding box center [477, 284] width 399 height 31
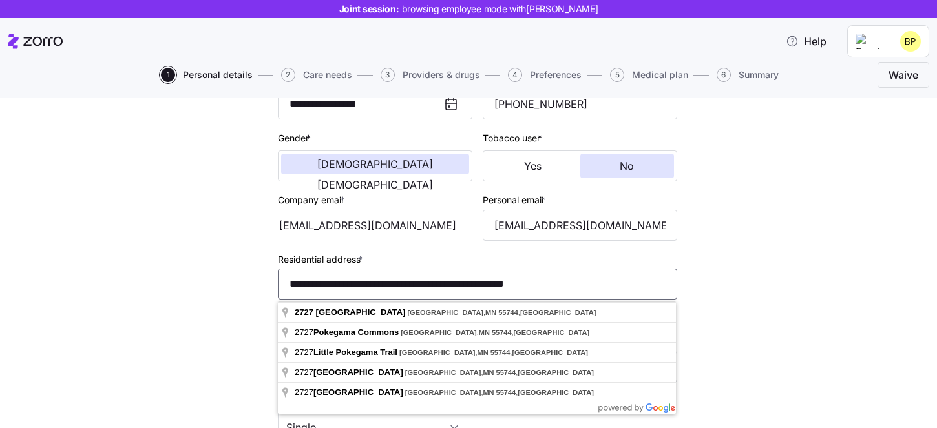
click at [620, 291] on input "**********" at bounding box center [477, 284] width 399 height 31
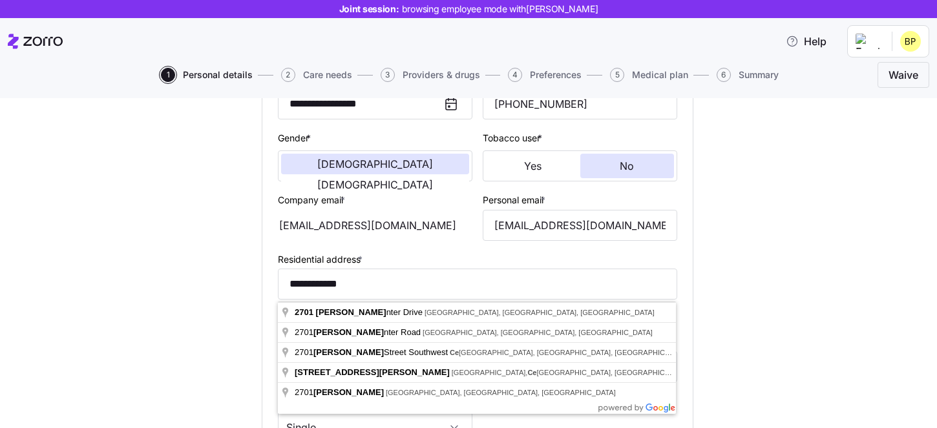
type input "**********"
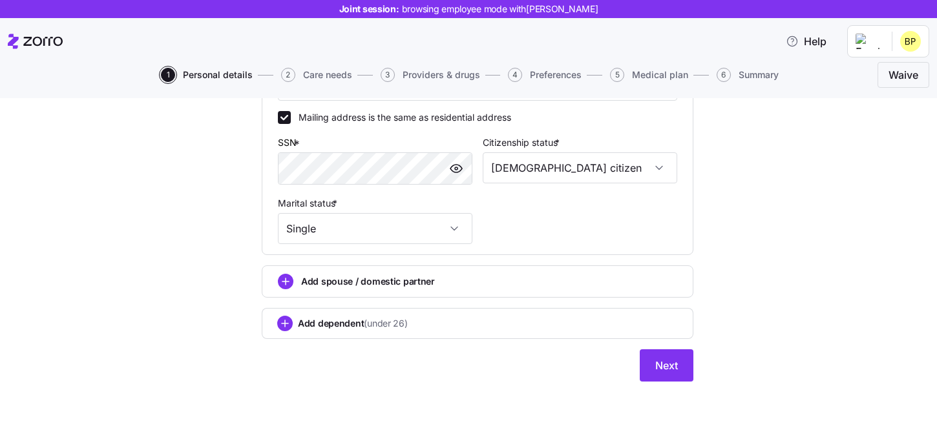
scroll to position [423, 0]
click at [675, 377] on button "Next" at bounding box center [667, 366] width 54 height 32
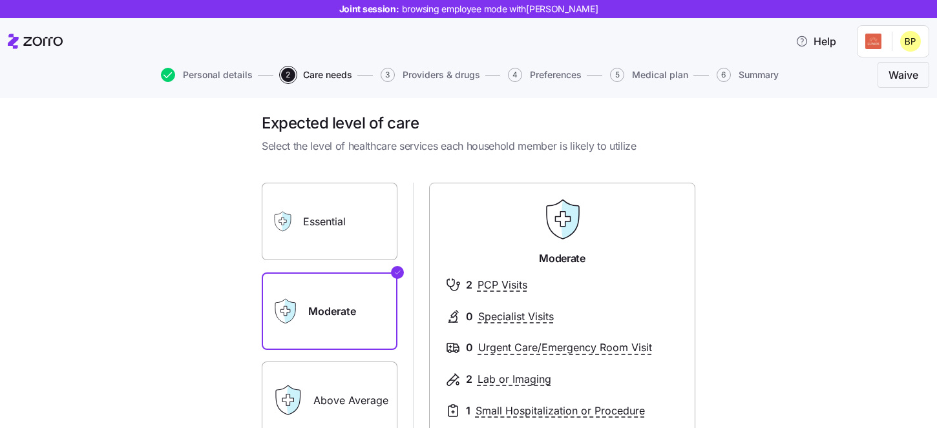
scroll to position [5, 0]
click at [370, 222] on label "Essential" at bounding box center [330, 223] width 136 height 78
click at [0, 0] on input "Essential" at bounding box center [0, 0] width 0 height 0
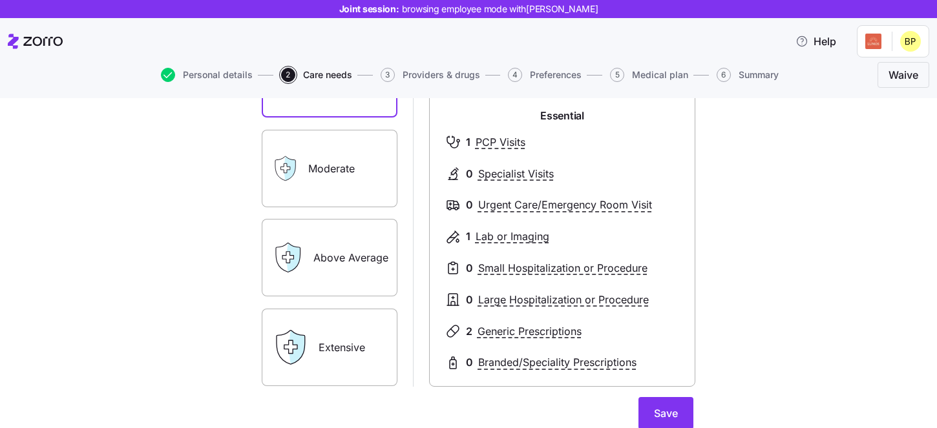
scroll to position [147, 0]
click at [355, 269] on label "Above Average" at bounding box center [330, 259] width 136 height 78
click at [0, 0] on input "Above Average" at bounding box center [0, 0] width 0 height 0
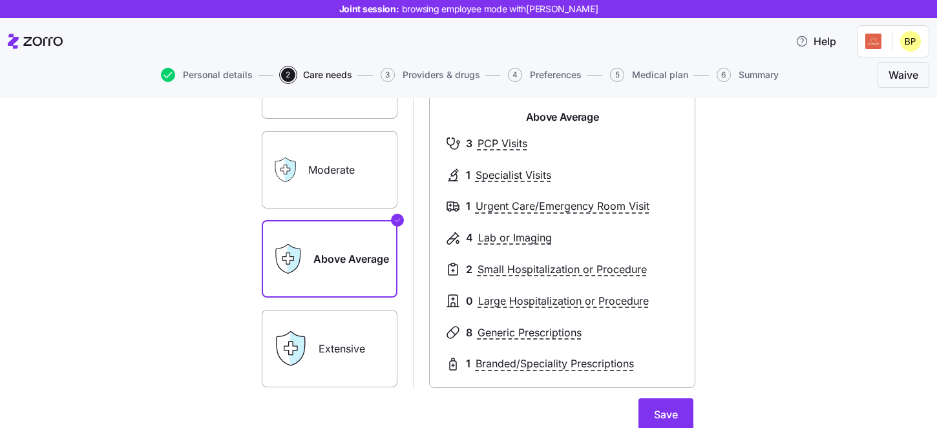
click at [374, 367] on label "Extensive" at bounding box center [330, 349] width 136 height 78
click at [0, 0] on input "Extensive" at bounding box center [0, 0] width 0 height 0
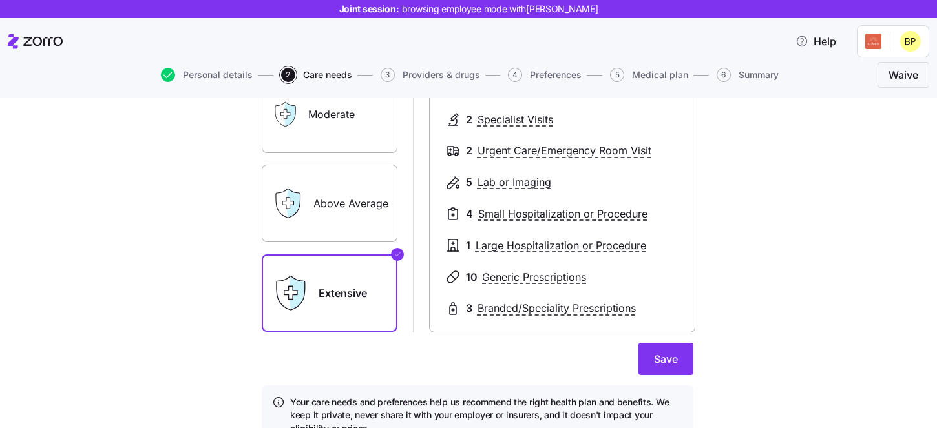
scroll to position [204, 0]
click at [663, 359] on span "Save" at bounding box center [666, 358] width 24 height 16
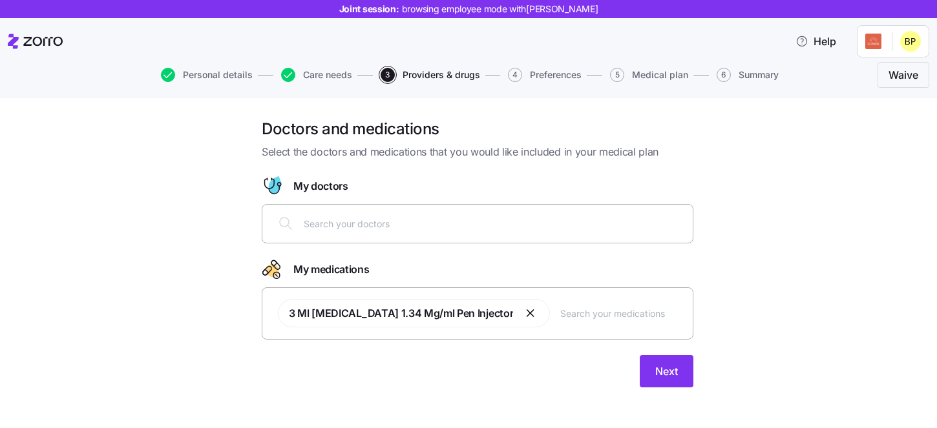
click at [344, 235] on div at bounding box center [477, 223] width 415 height 31
type input "D"
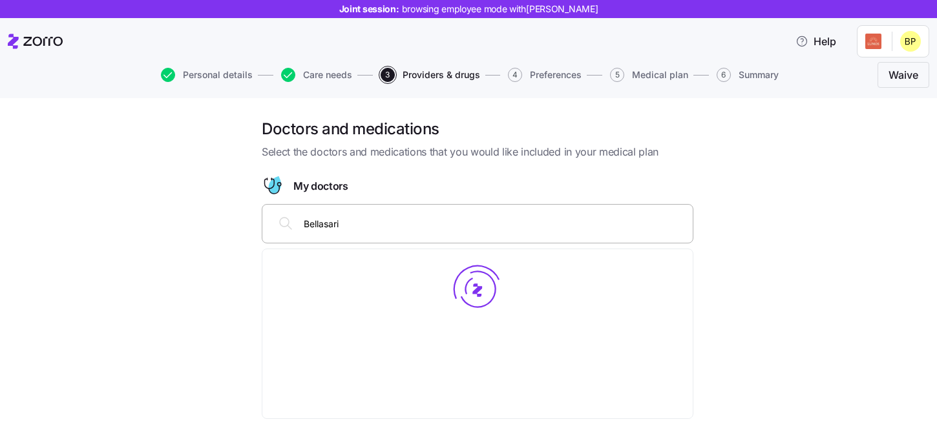
type input "Bellasario"
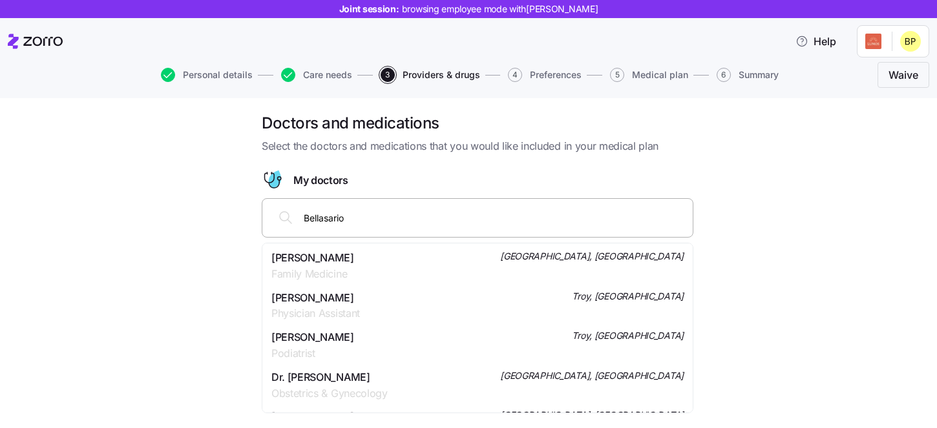
click at [400, 271] on div "[PERSON_NAME] Family Medicine [GEOGRAPHIC_DATA], [GEOGRAPHIC_DATA]" at bounding box center [477, 266] width 412 height 32
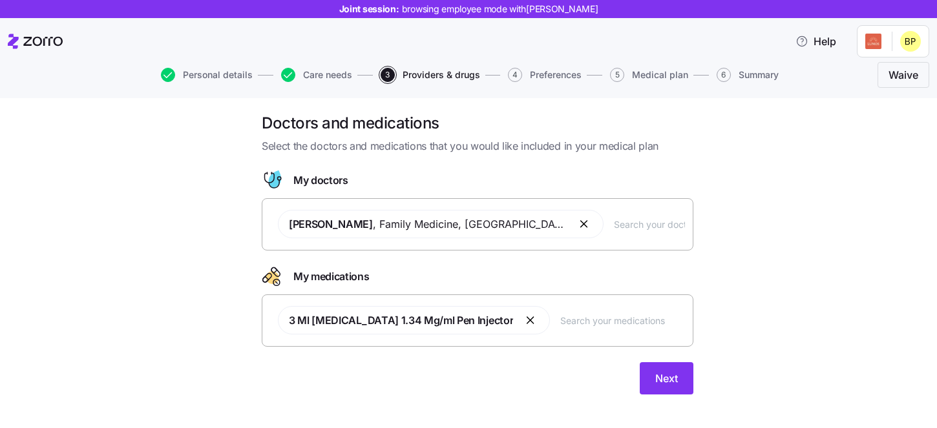
scroll to position [19, 0]
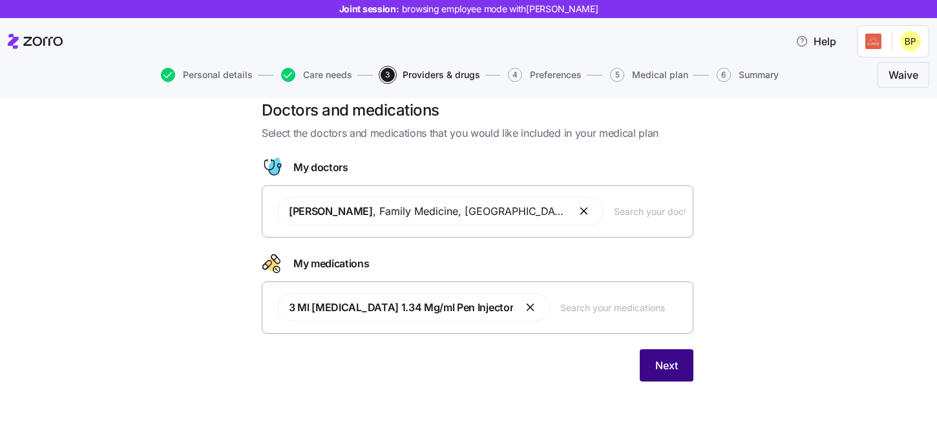
click at [676, 374] on button "Next" at bounding box center [667, 366] width 54 height 32
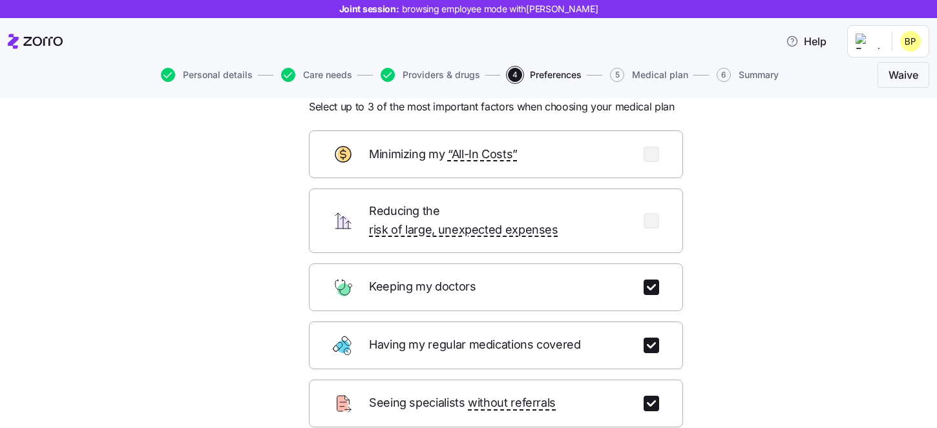
scroll to position [47, 0]
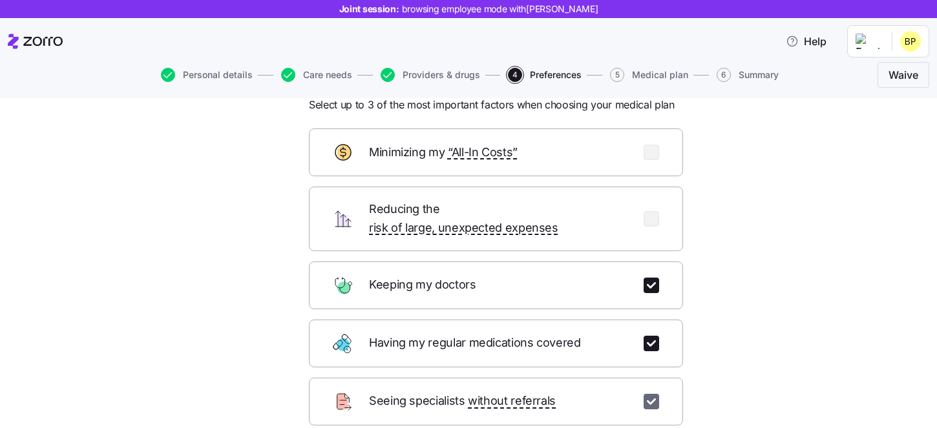
click at [643, 394] on input "checkbox" at bounding box center [651, 402] width 16 height 16
checkbox input "false"
click at [643, 336] on div at bounding box center [651, 344] width 16 height 16
click at [645, 320] on div "Having my regular medications covered" at bounding box center [496, 344] width 374 height 48
click at [645, 336] on input "checkbox" at bounding box center [651, 344] width 16 height 16
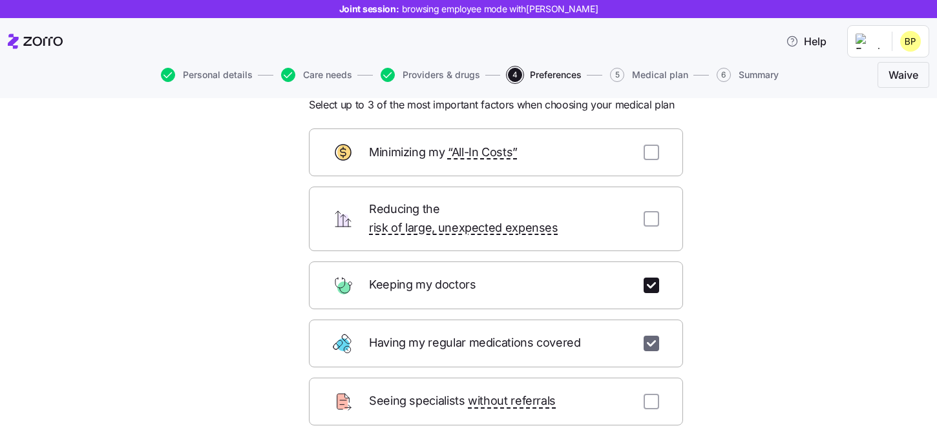
checkbox input "false"
click at [647, 215] on input "checkbox" at bounding box center [651, 219] width 16 height 16
checkbox input "true"
click at [654, 171] on div "Minimizing my “All-In Costs”" at bounding box center [496, 153] width 374 height 48
click at [654, 161] on div "Minimizing my “All-In Costs”" at bounding box center [496, 153] width 374 height 48
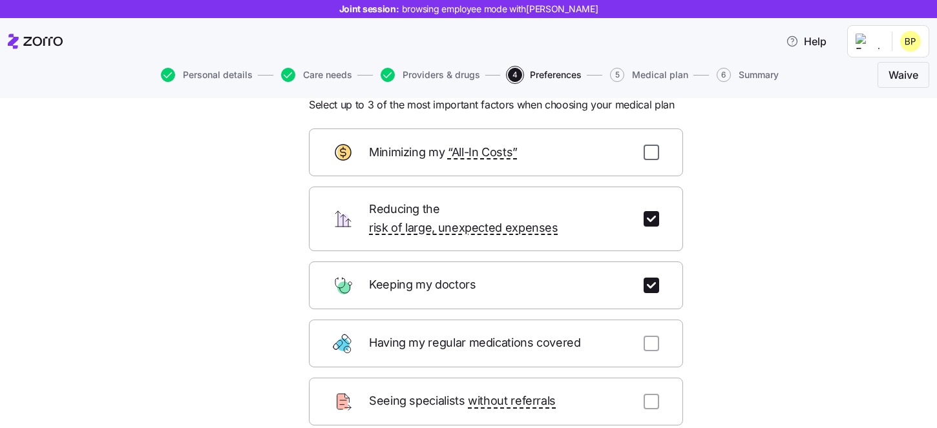
click at [654, 154] on input "checkbox" at bounding box center [651, 153] width 16 height 16
checkbox input "false"
click at [654, 211] on input "checkbox" at bounding box center [651, 219] width 16 height 16
checkbox input "false"
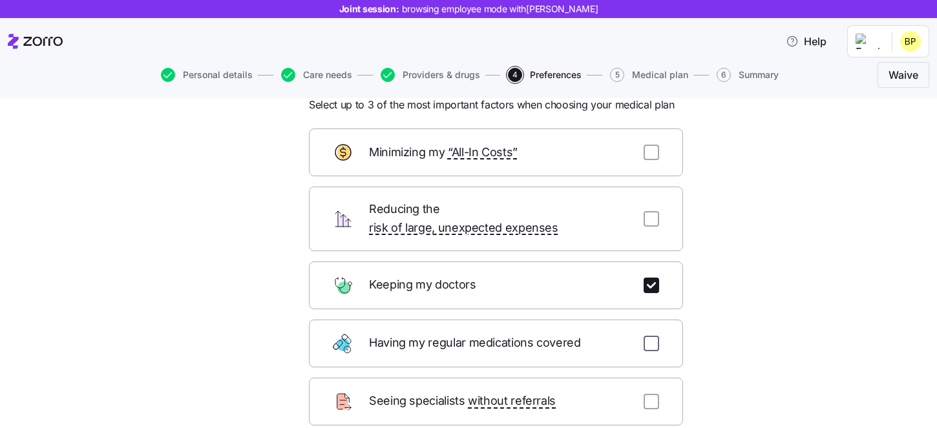
click at [653, 336] on input "checkbox" at bounding box center [651, 344] width 16 height 16
checkbox input "true"
click at [652, 394] on input "checkbox" at bounding box center [651, 402] width 16 height 16
checkbox input "true"
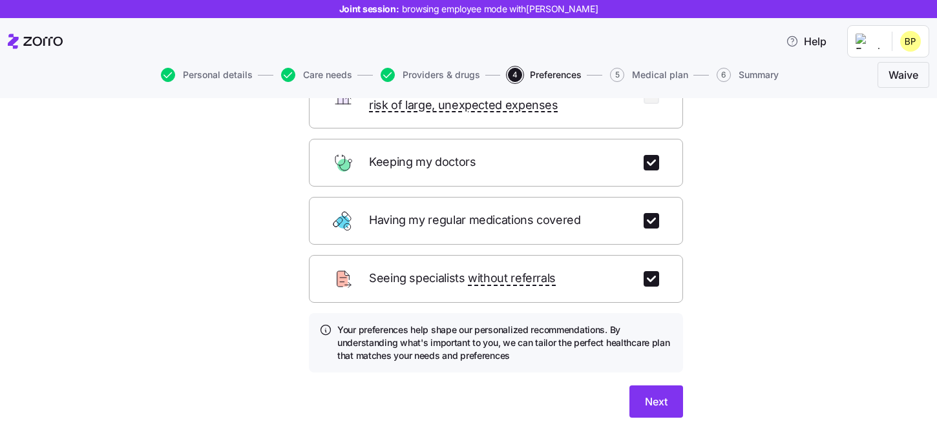
scroll to position [173, 0]
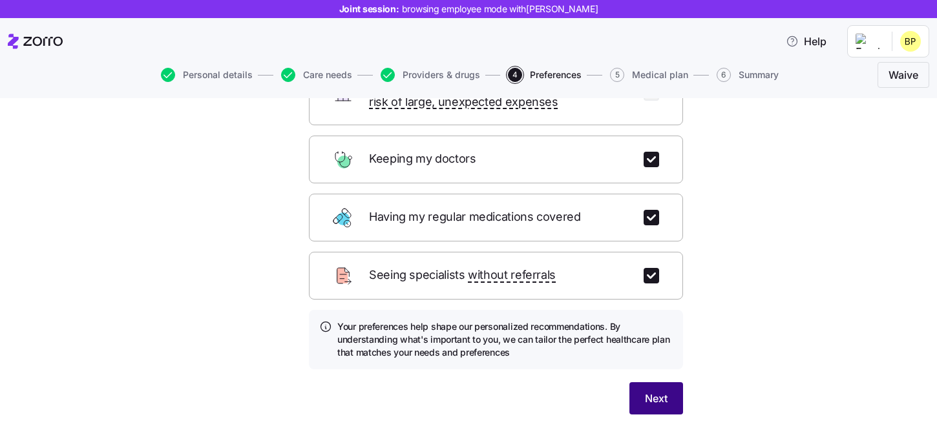
click at [669, 382] on button "Next" at bounding box center [656, 398] width 54 height 32
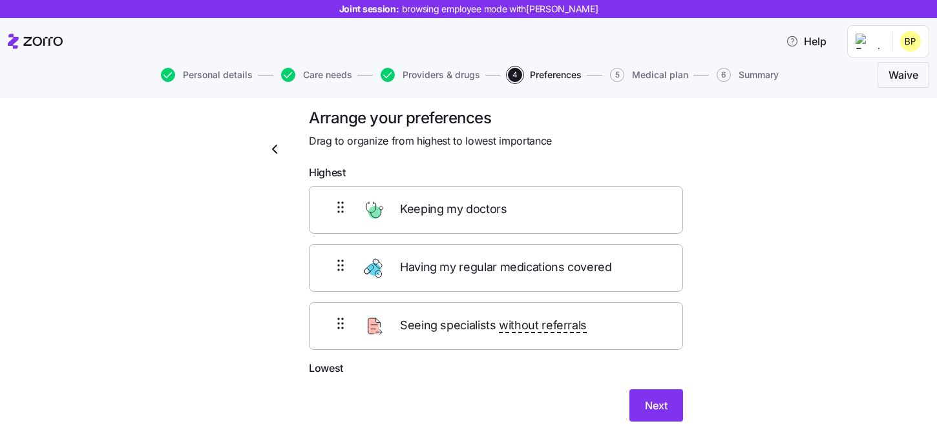
scroll to position [7, 0]
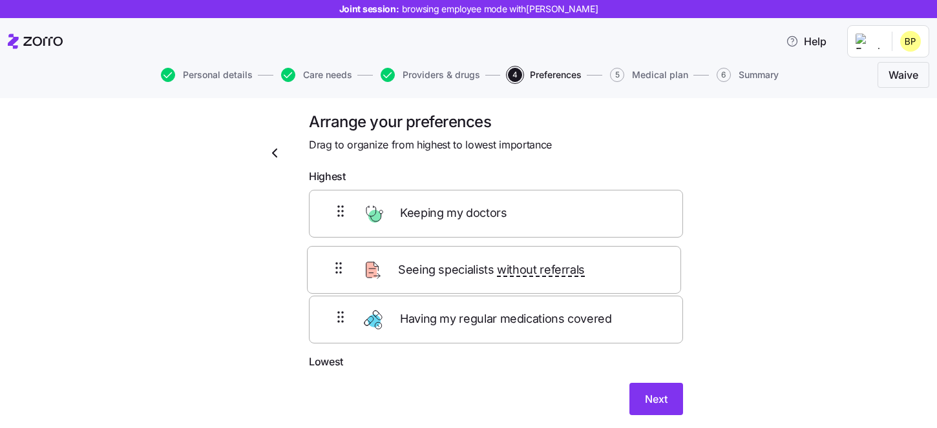
drag, startPoint x: 493, startPoint y: 345, endPoint x: 491, endPoint y: 279, distance: 65.9
click at [491, 279] on div "Keeping my doctors Having my regular medications covered Seeing specialists wit…" at bounding box center [496, 272] width 374 height 164
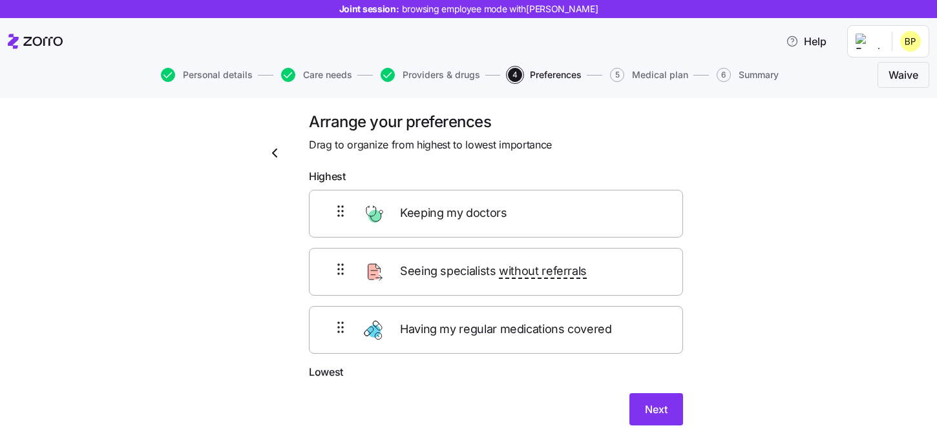
drag, startPoint x: 516, startPoint y: 335, endPoint x: 516, endPoint y: 243, distance: 92.4
click at [516, 243] on div "Keeping my doctors Seeing specialists without referrals Having my regular medic…" at bounding box center [496, 272] width 374 height 164
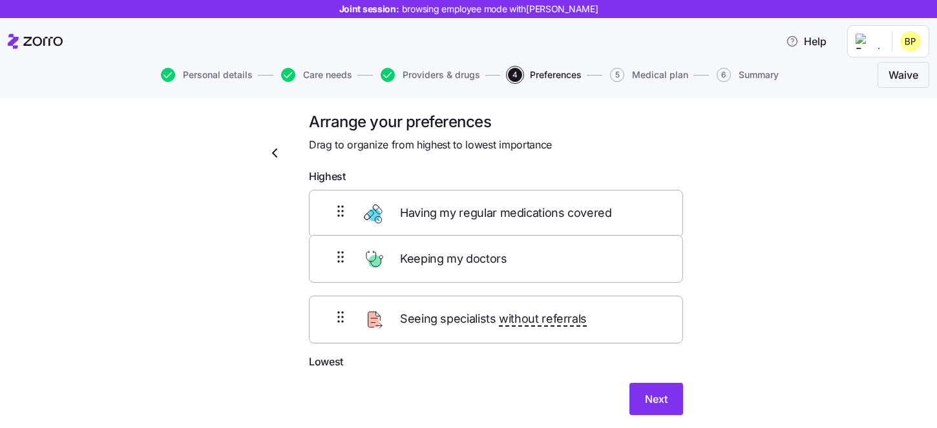
drag, startPoint x: 523, startPoint y: 200, endPoint x: 525, endPoint y: 269, distance: 69.1
click at [524, 269] on div "Keeping my doctors Having my regular medications covered Seeing specialists wit…" at bounding box center [496, 272] width 374 height 164
drag, startPoint x: 512, startPoint y: 278, endPoint x: 512, endPoint y: 211, distance: 67.8
click at [512, 210] on div "Having my regular medications covered Keeping my doctors Seeing specialists wit…" at bounding box center [496, 272] width 374 height 164
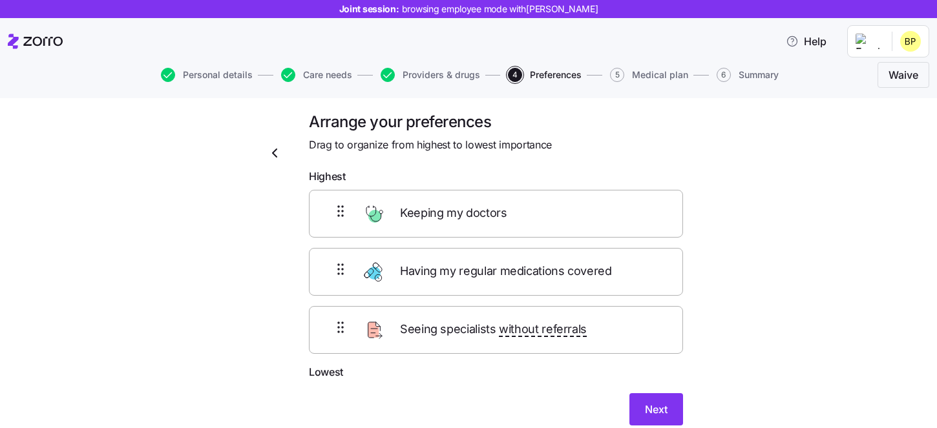
scroll to position [46, 0]
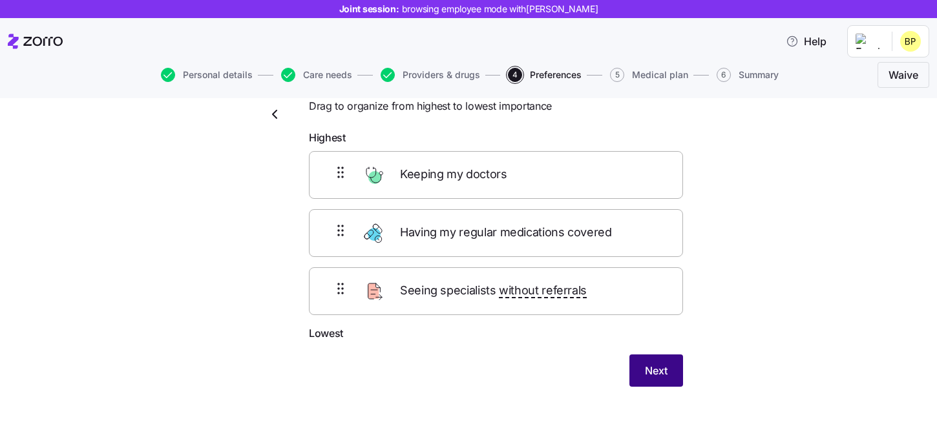
click at [658, 375] on span "Next" at bounding box center [656, 371] width 23 height 16
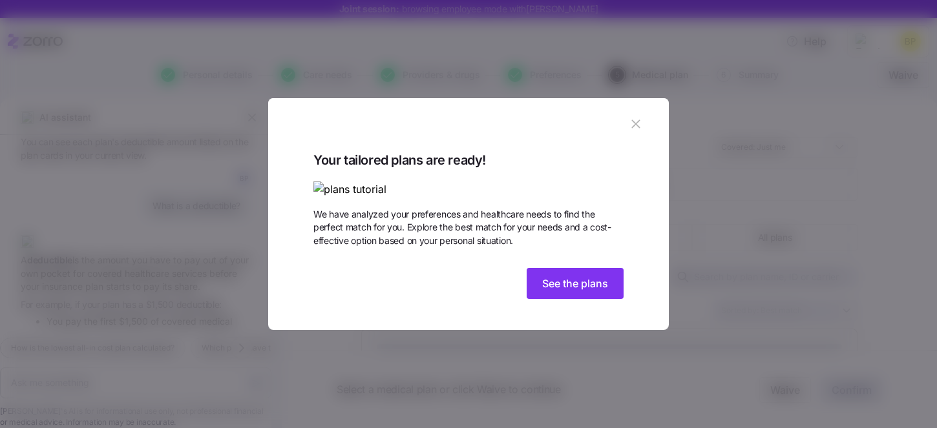
scroll to position [880, 0]
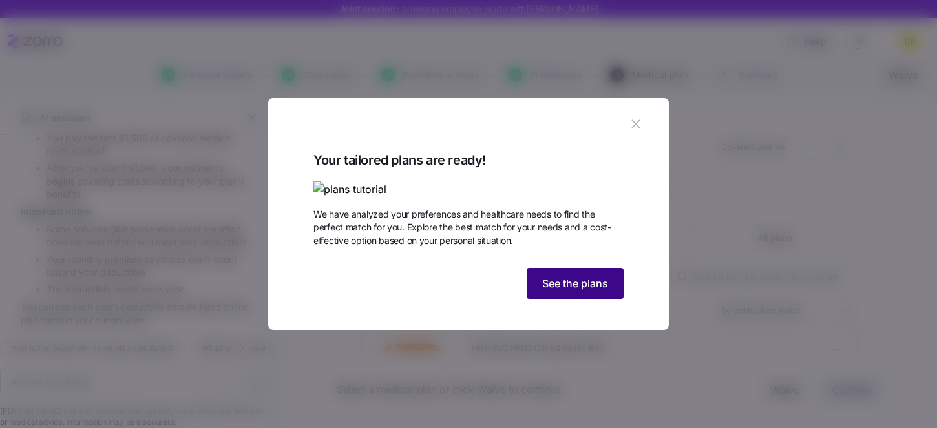
click at [590, 291] on span "See the plans" at bounding box center [575, 284] width 66 height 16
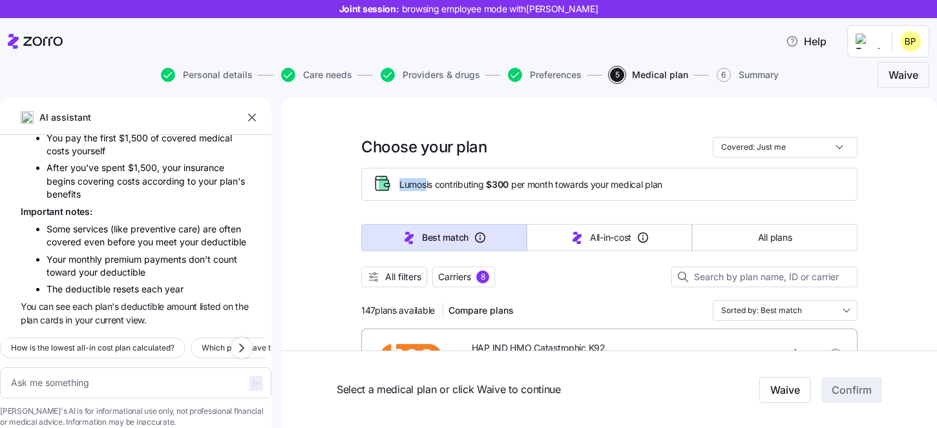
drag, startPoint x: 399, startPoint y: 183, endPoint x: 428, endPoint y: 183, distance: 28.4
click at [428, 183] on span "Lumos is contributing $300 per month towards your medical plan" at bounding box center [530, 184] width 263 height 13
drag, startPoint x: 492, startPoint y: 185, endPoint x: 514, endPoint y: 184, distance: 21.4
click at [514, 184] on span "Lumos is contributing $300 per month towards your medical plan" at bounding box center [530, 184] width 263 height 13
click at [521, 198] on div "Lumos is contributing $300 per month towards your medical plan" at bounding box center [609, 184] width 496 height 33
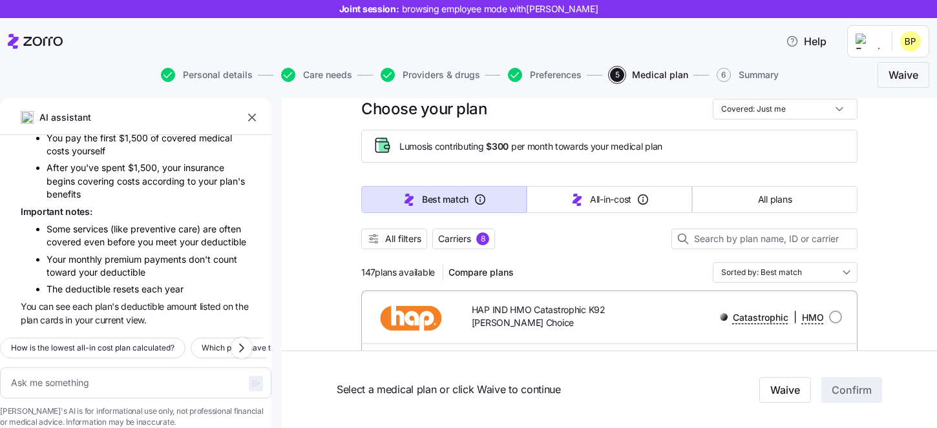
scroll to position [38, 0]
drag, startPoint x: 359, startPoint y: 271, endPoint x: 439, endPoint y: 269, distance: 80.1
click at [564, 252] on div at bounding box center [609, 255] width 496 height 13
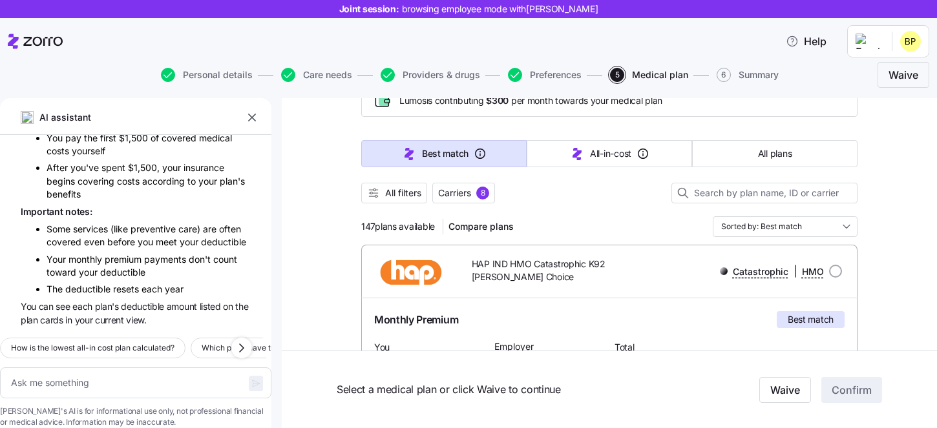
scroll to position [81, 0]
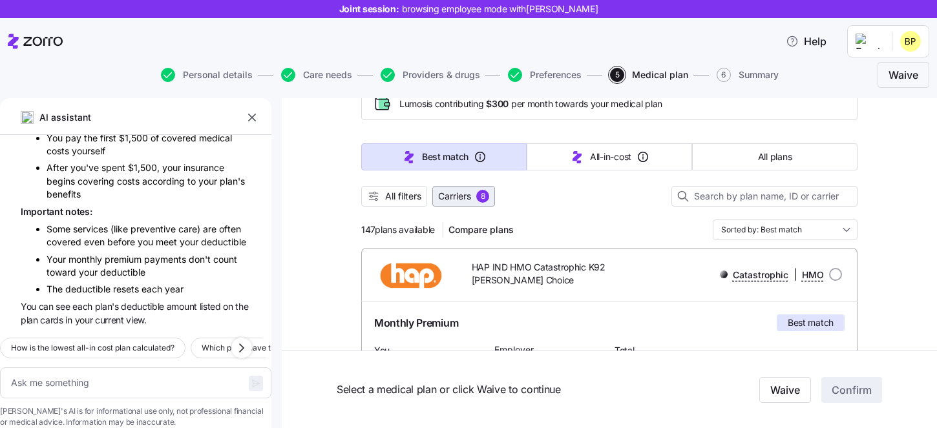
click at [483, 204] on button "Carriers 8" at bounding box center [463, 196] width 63 height 21
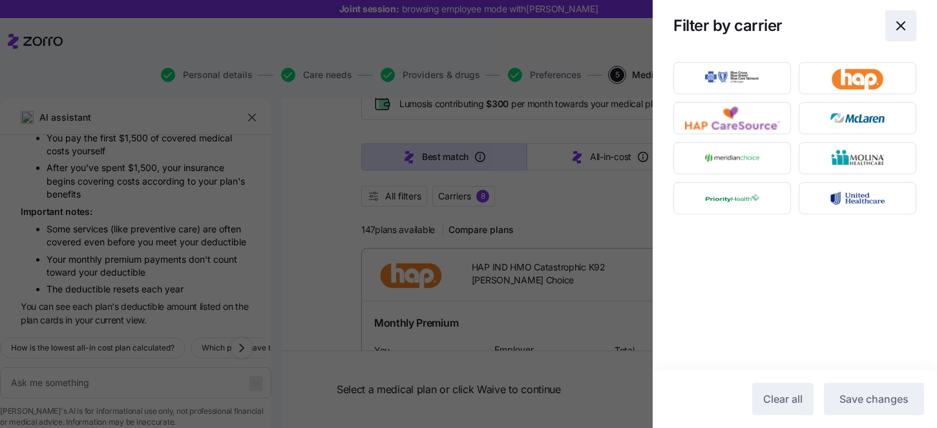
click at [895, 36] on span "button" at bounding box center [901, 26] width 30 height 30
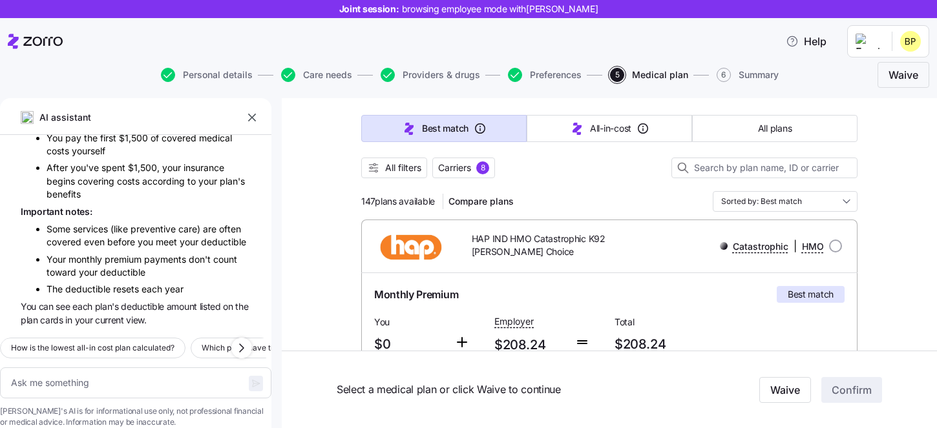
scroll to position [107, 0]
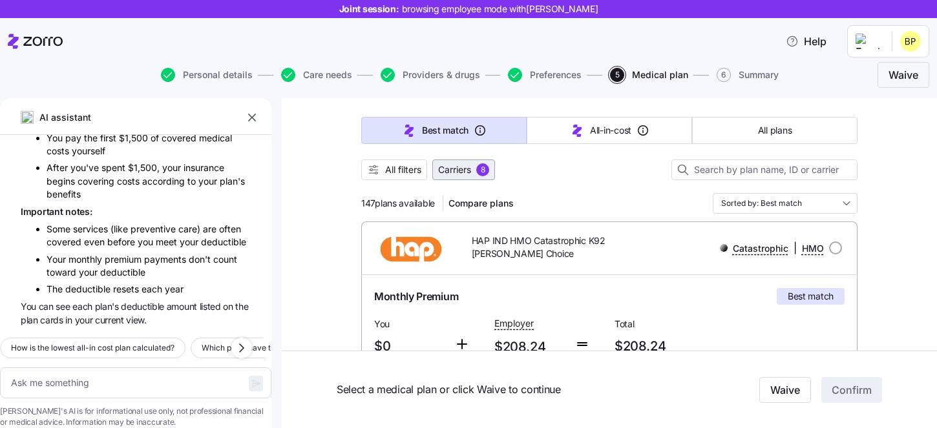
click at [440, 172] on span "Carriers" at bounding box center [454, 169] width 33 height 13
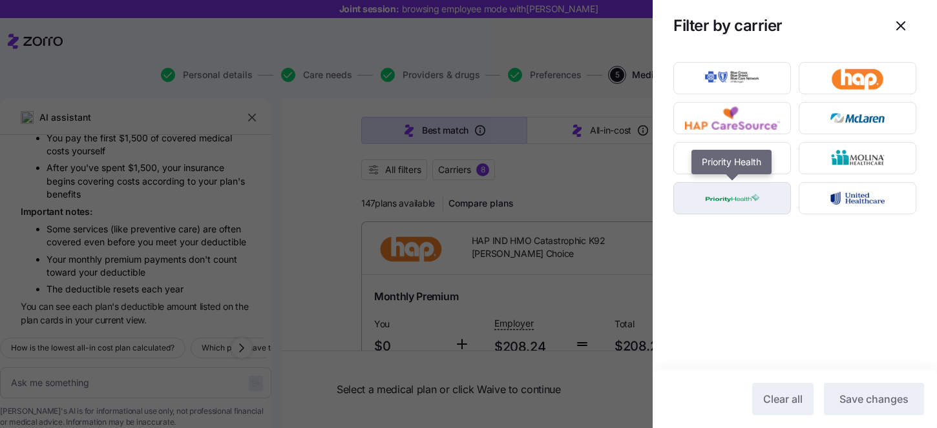
click at [762, 205] on img "button" at bounding box center [732, 198] width 95 height 26
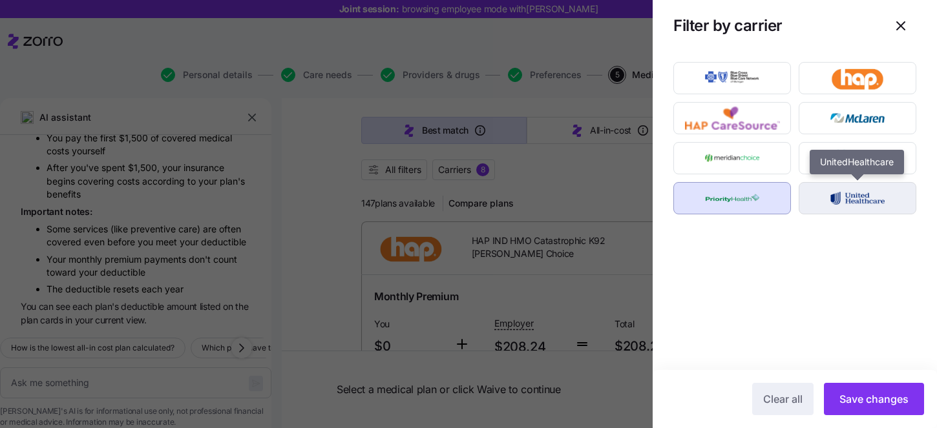
click at [817, 206] on img "button" at bounding box center [857, 198] width 95 height 26
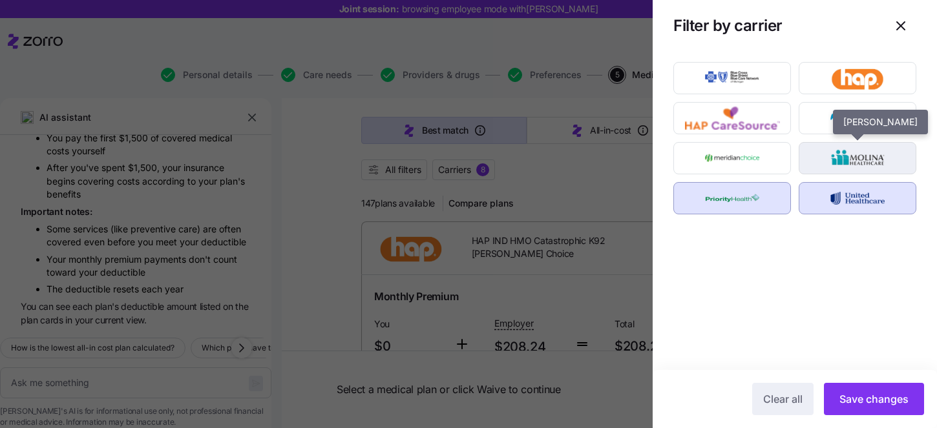
click at [833, 162] on img "button" at bounding box center [857, 158] width 95 height 26
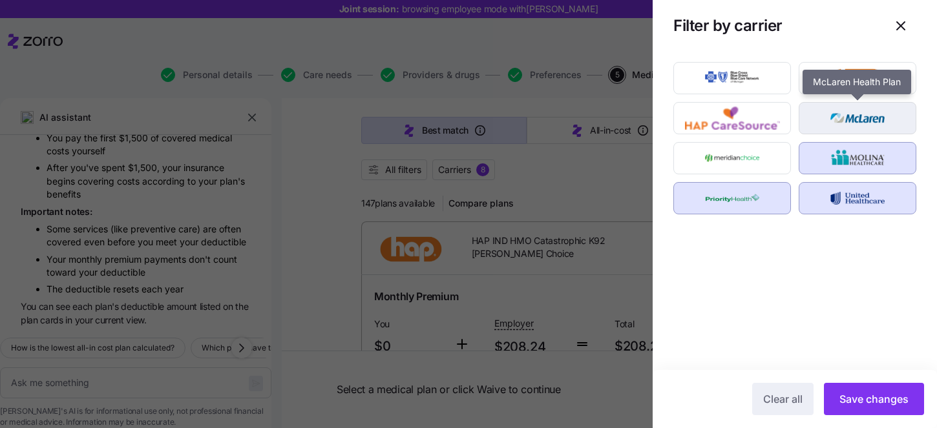
click at [844, 126] on img "button" at bounding box center [857, 118] width 95 height 26
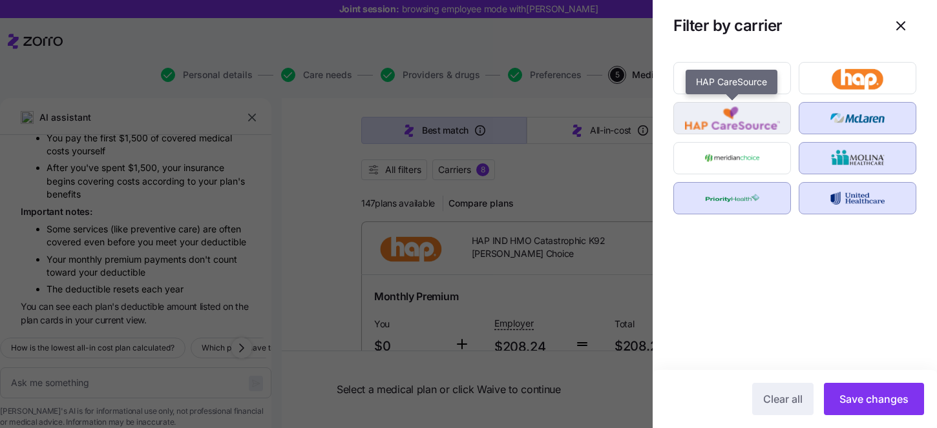
click at [742, 121] on img "button" at bounding box center [732, 118] width 95 height 26
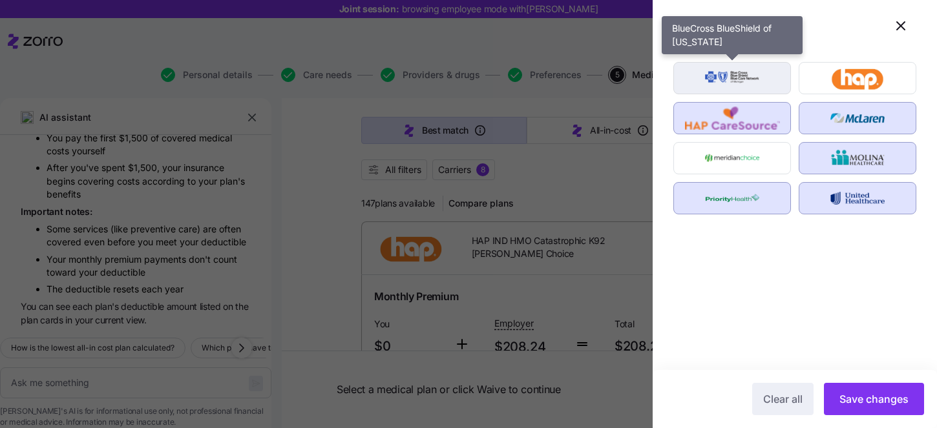
click at [758, 90] on img "button" at bounding box center [732, 78] width 95 height 26
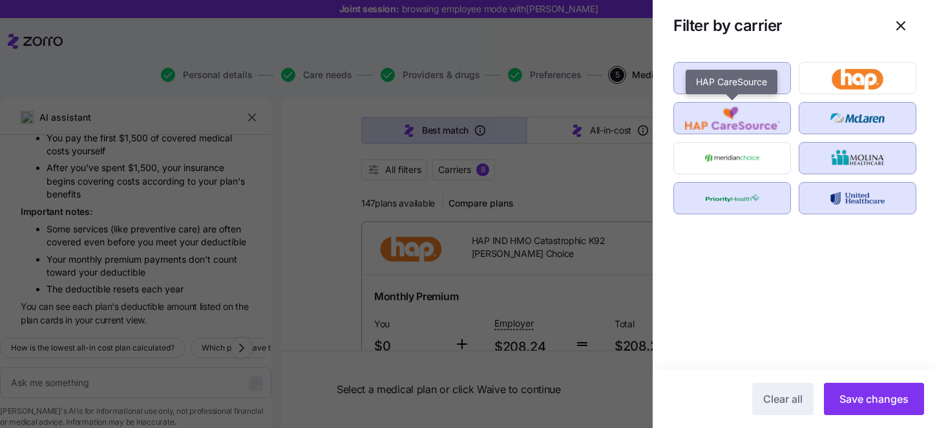
click at [751, 130] on img "button" at bounding box center [732, 118] width 95 height 26
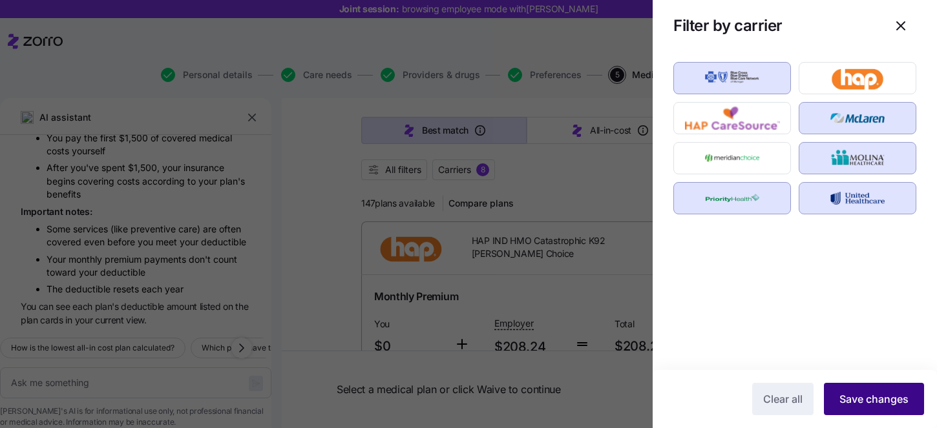
click at [861, 397] on span "Save changes" at bounding box center [873, 399] width 69 height 16
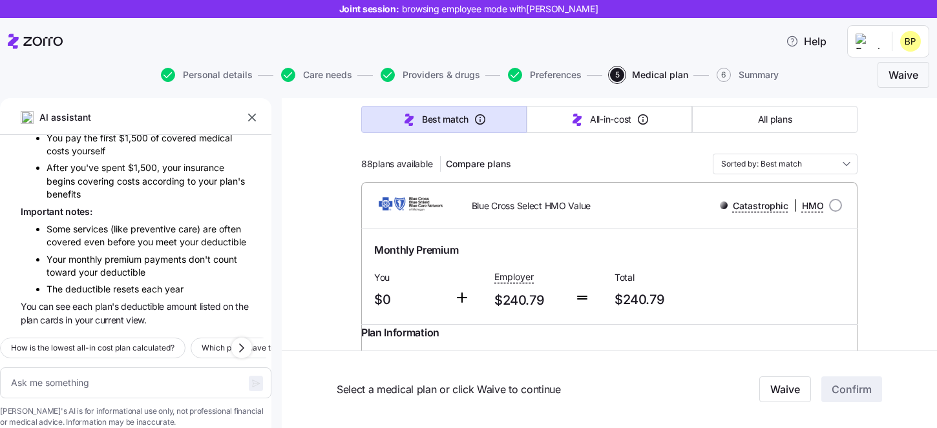
scroll to position [151, 0]
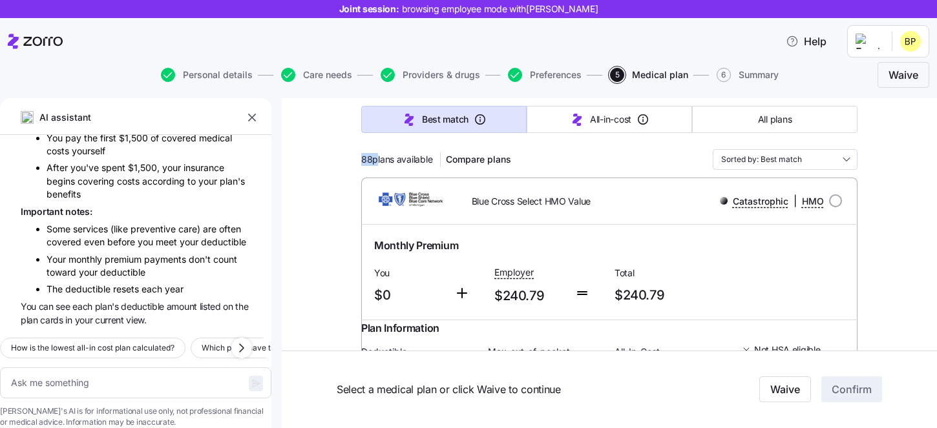
drag, startPoint x: 373, startPoint y: 161, endPoint x: 358, endPoint y: 161, distance: 15.5
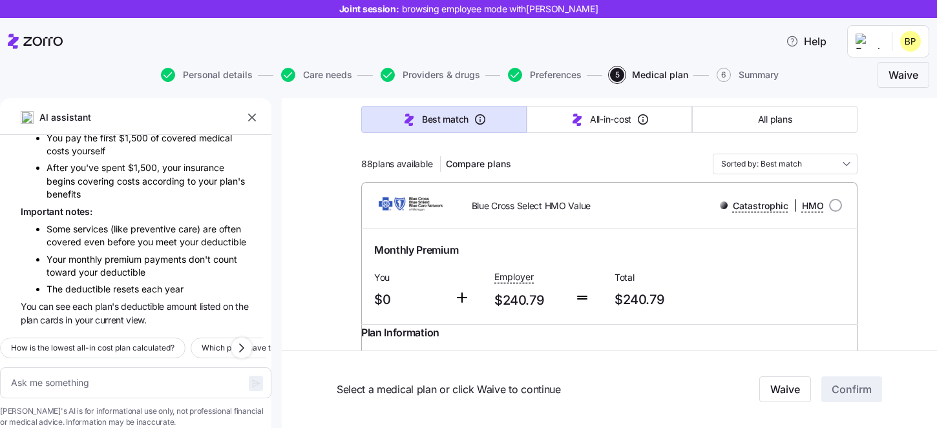
scroll to position [0, 0]
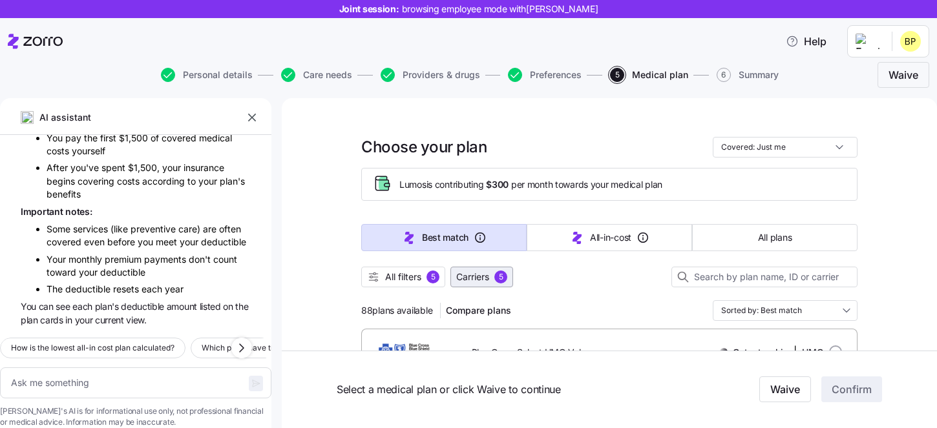
click at [482, 280] on span "Carriers" at bounding box center [472, 277] width 33 height 13
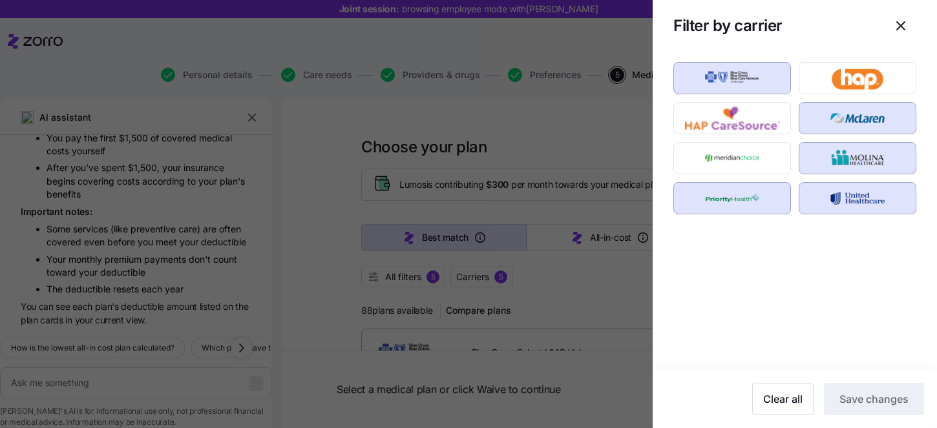
click at [749, 96] on div at bounding box center [731, 78] width 125 height 40
click at [755, 90] on img "button" at bounding box center [732, 78] width 95 height 26
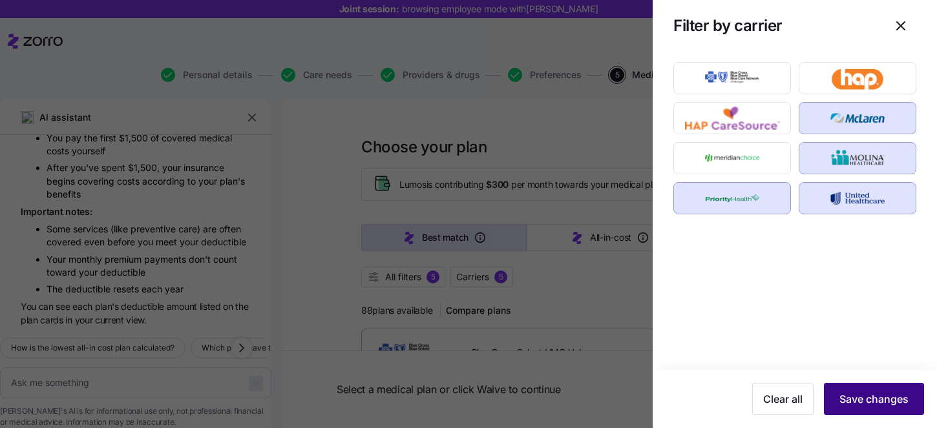
click at [870, 395] on span "Save changes" at bounding box center [873, 399] width 69 height 16
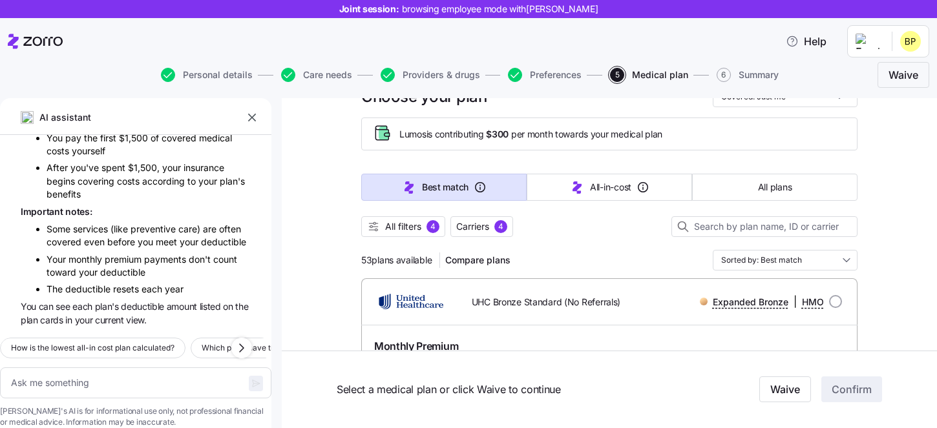
scroll to position [16, 0]
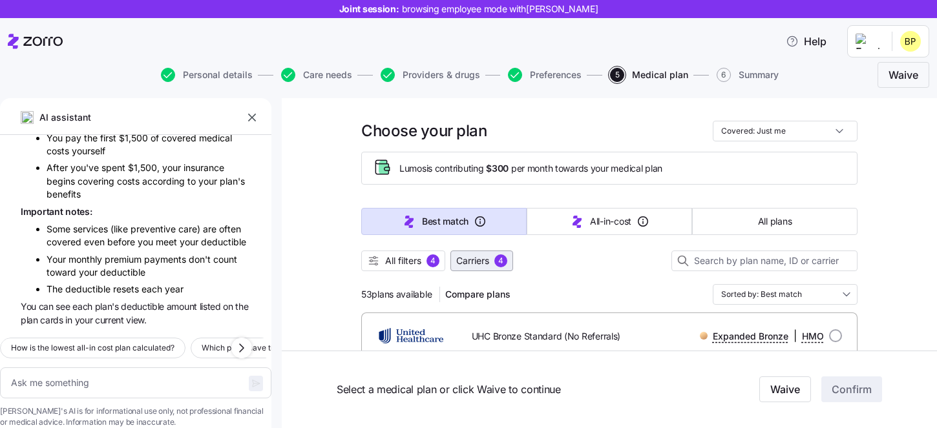
click at [487, 260] on span "Carriers" at bounding box center [472, 261] width 33 height 13
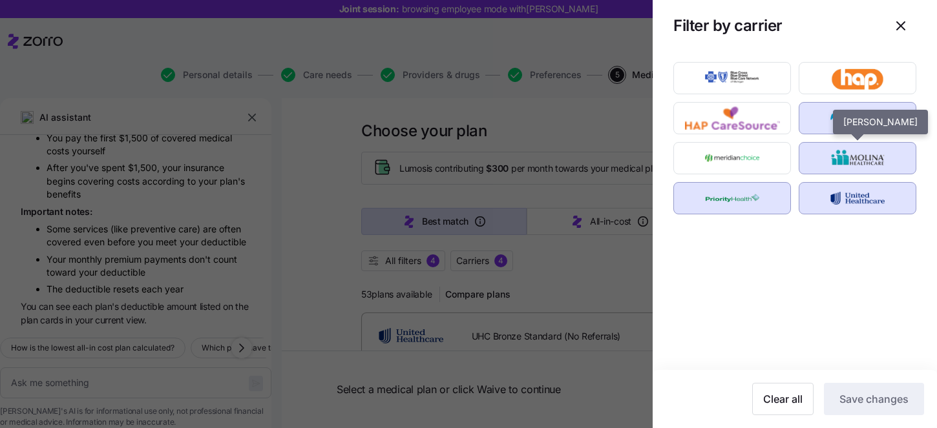
click at [833, 158] on img "button" at bounding box center [857, 158] width 95 height 26
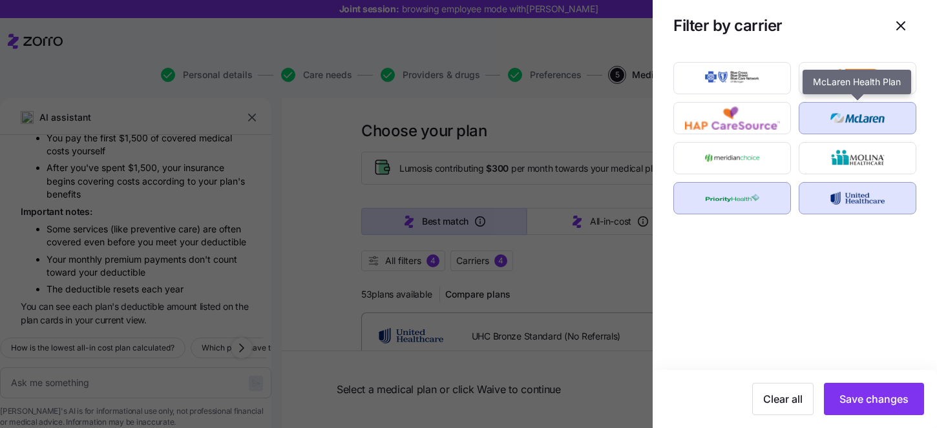
click at [835, 116] on img "button" at bounding box center [857, 118] width 95 height 26
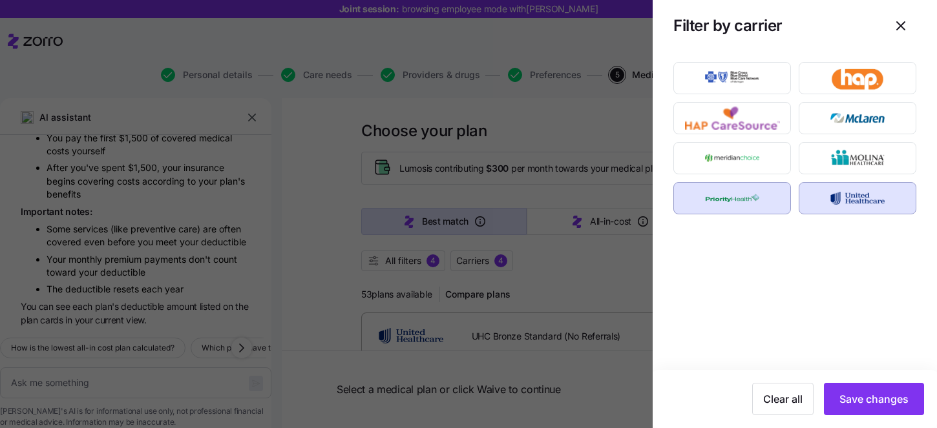
click at [746, 200] on img "button" at bounding box center [732, 198] width 95 height 26
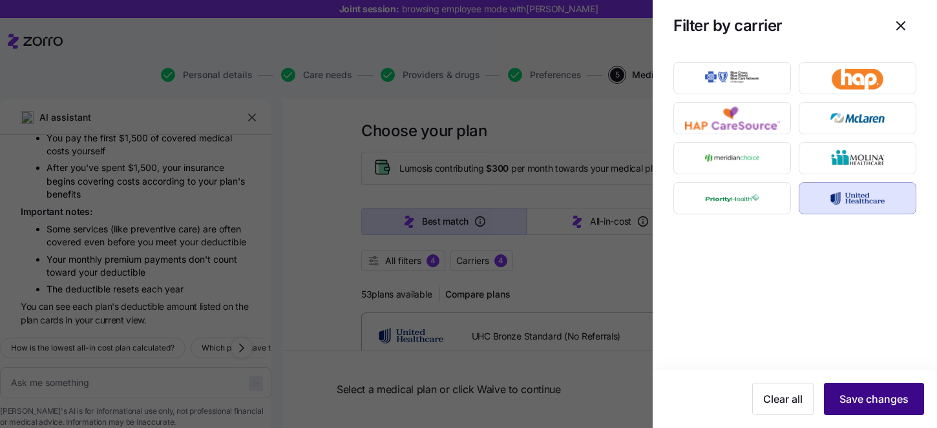
click at [867, 392] on span "Save changes" at bounding box center [873, 399] width 69 height 16
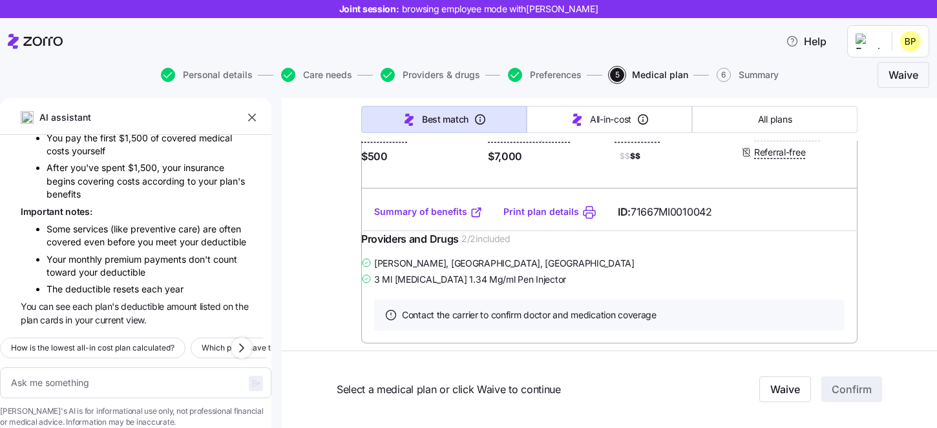
scroll to position [4715, 0]
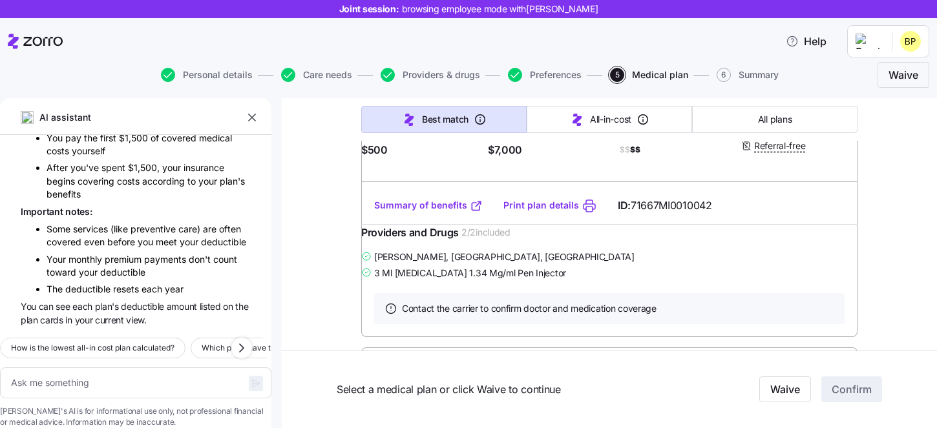
type textarea "x"
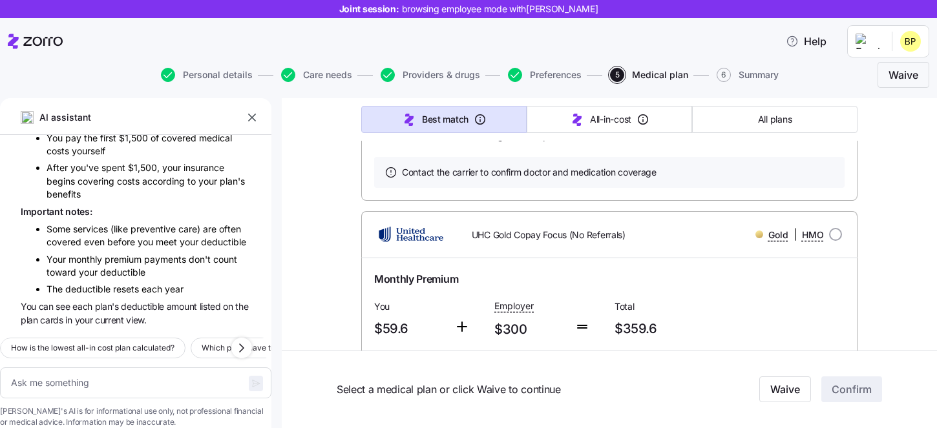
radio input "true"
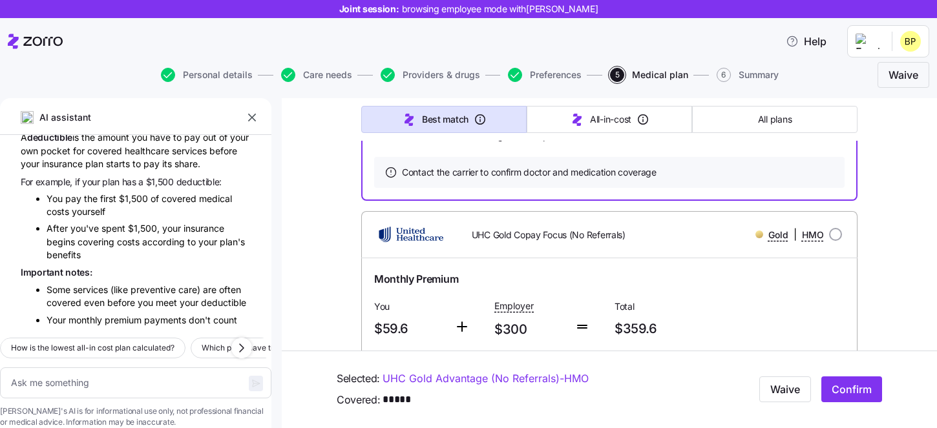
scroll to position [880, 0]
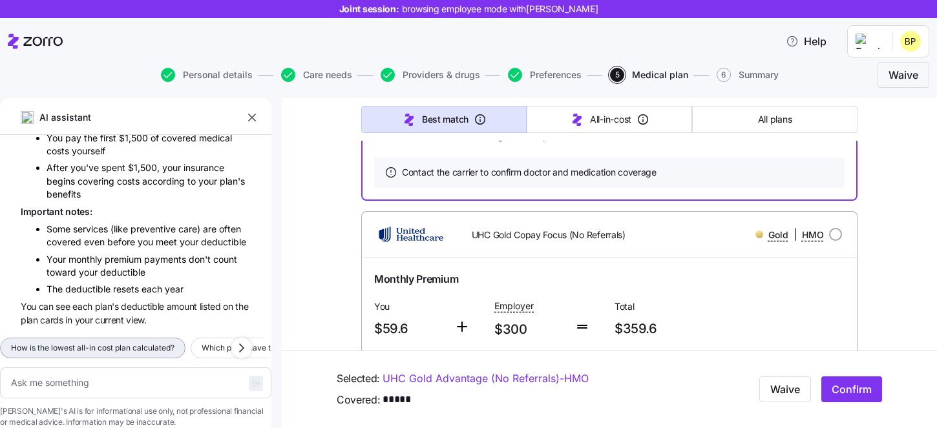
click at [138, 342] on span "How is the lowest all-in cost plan calculated?" at bounding box center [92, 348] width 163 height 13
type textarea "x"
type textarea "How is the lowest all-in cost plan calculated?"
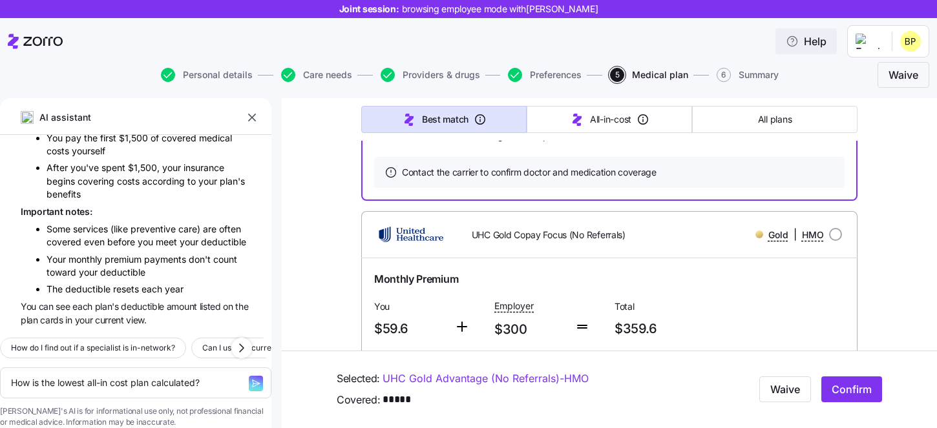
click at [811, 44] on span "Help" at bounding box center [806, 42] width 41 height 16
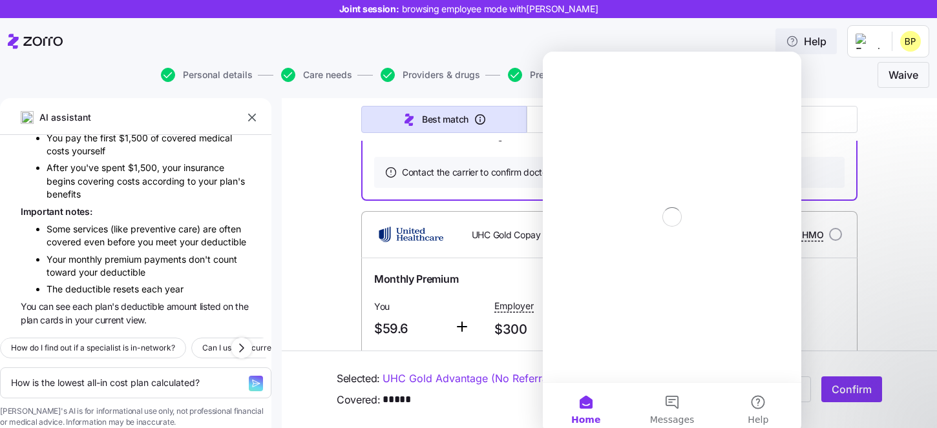
scroll to position [0, 0]
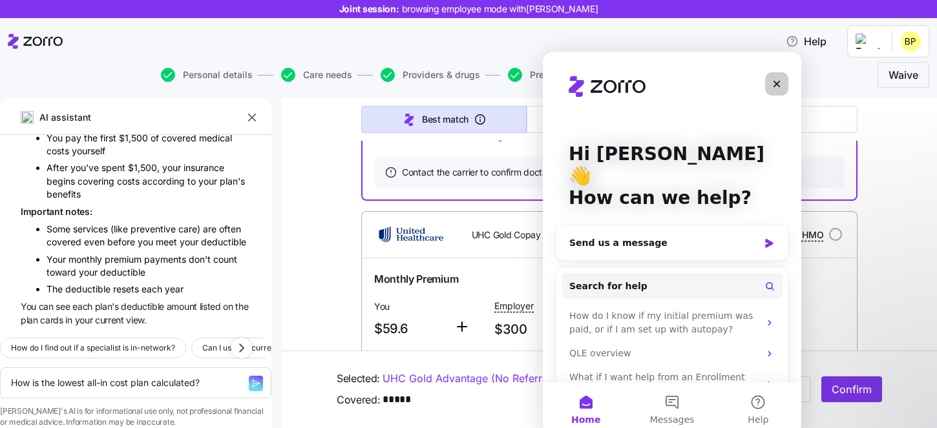
click at [776, 82] on icon "Close" at bounding box center [776, 84] width 10 height 10
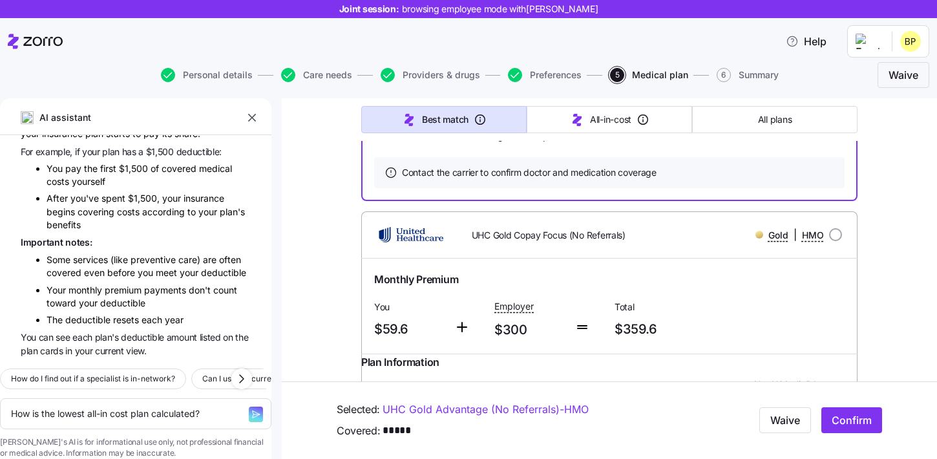
type textarea "x"
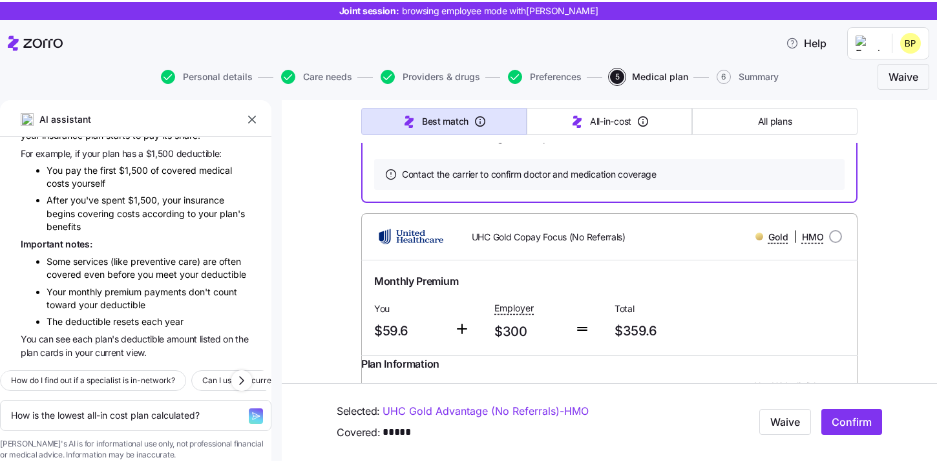
scroll to position [846, 0]
